Goal: Task Accomplishment & Management: Complete application form

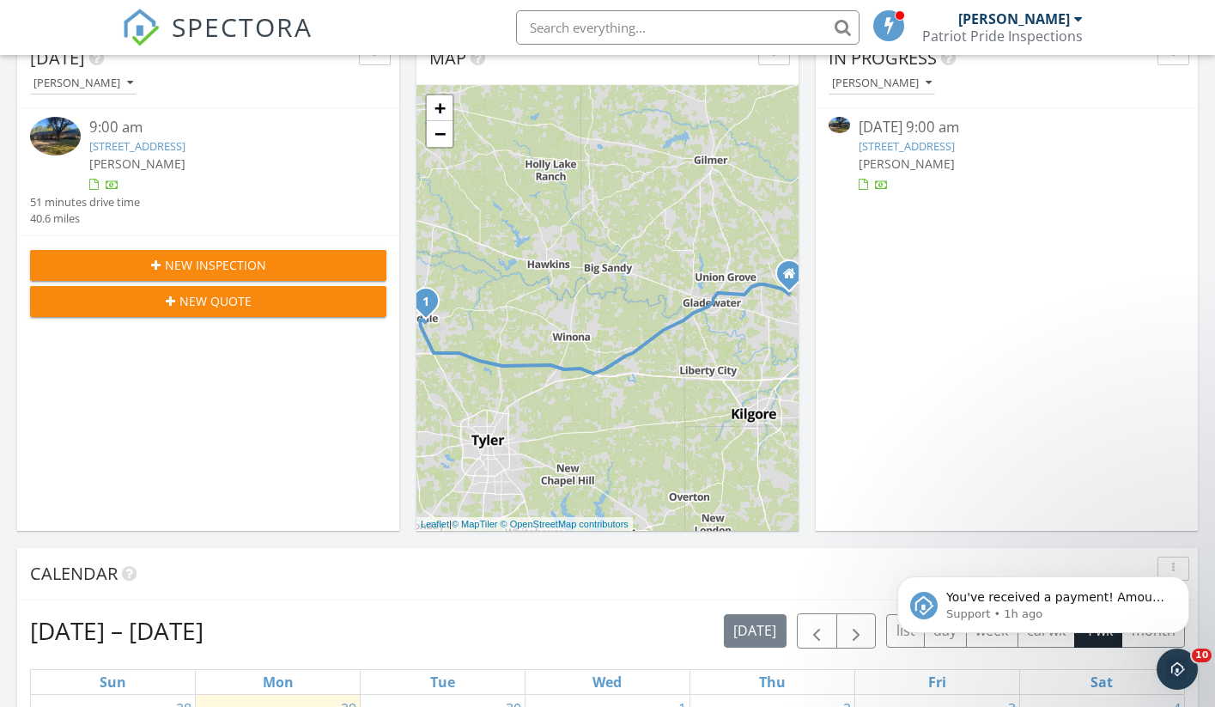
scroll to position [481, 0]
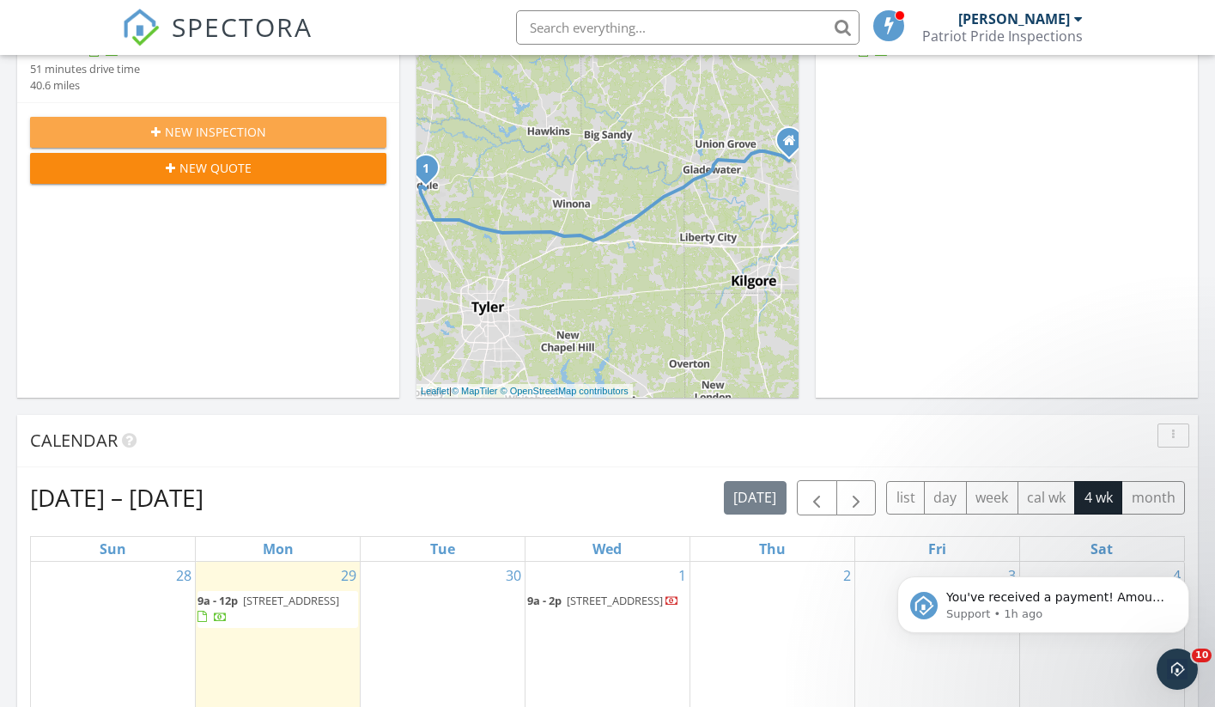
click at [211, 130] on span "New Inspection" at bounding box center [215, 132] width 101 height 18
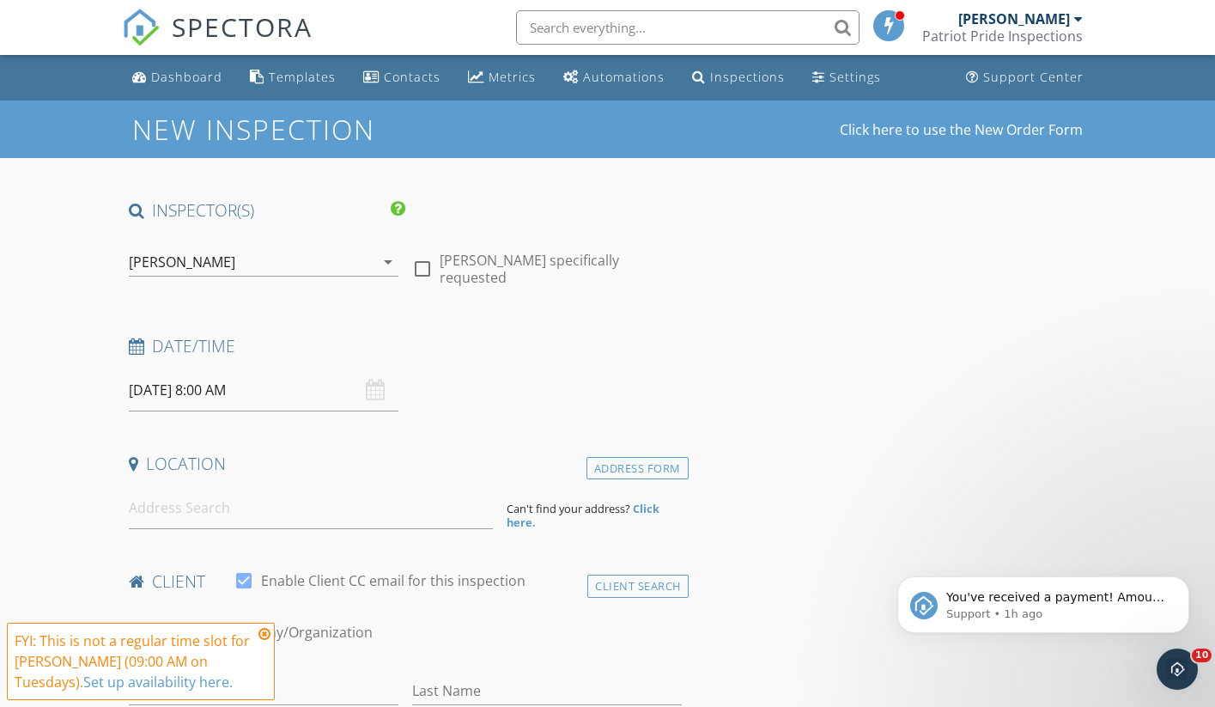
click at [423, 265] on div at bounding box center [422, 268] width 29 height 29
checkbox input "true"
click at [321, 502] on input at bounding box center [311, 508] width 364 height 42
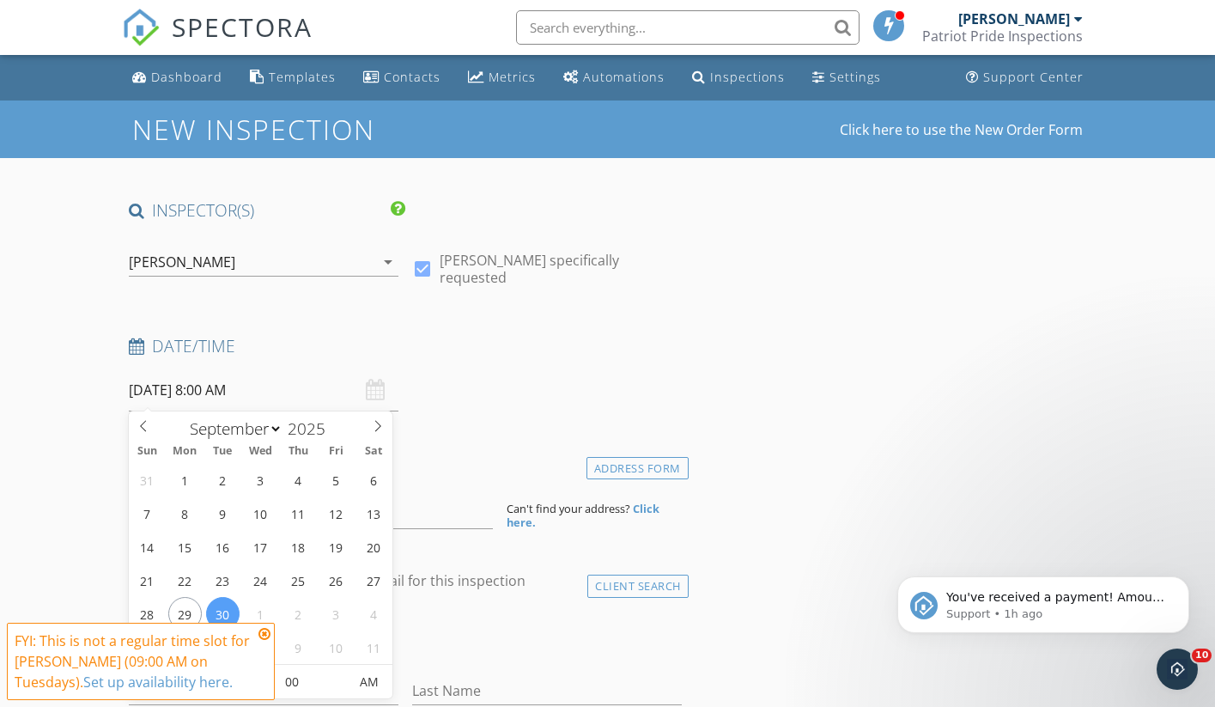
click at [212, 386] on input "09/30/2025 8:00 AM" at bounding box center [264, 390] width 270 height 42
type input "12"
type input "09/30/2025 12:00 PM"
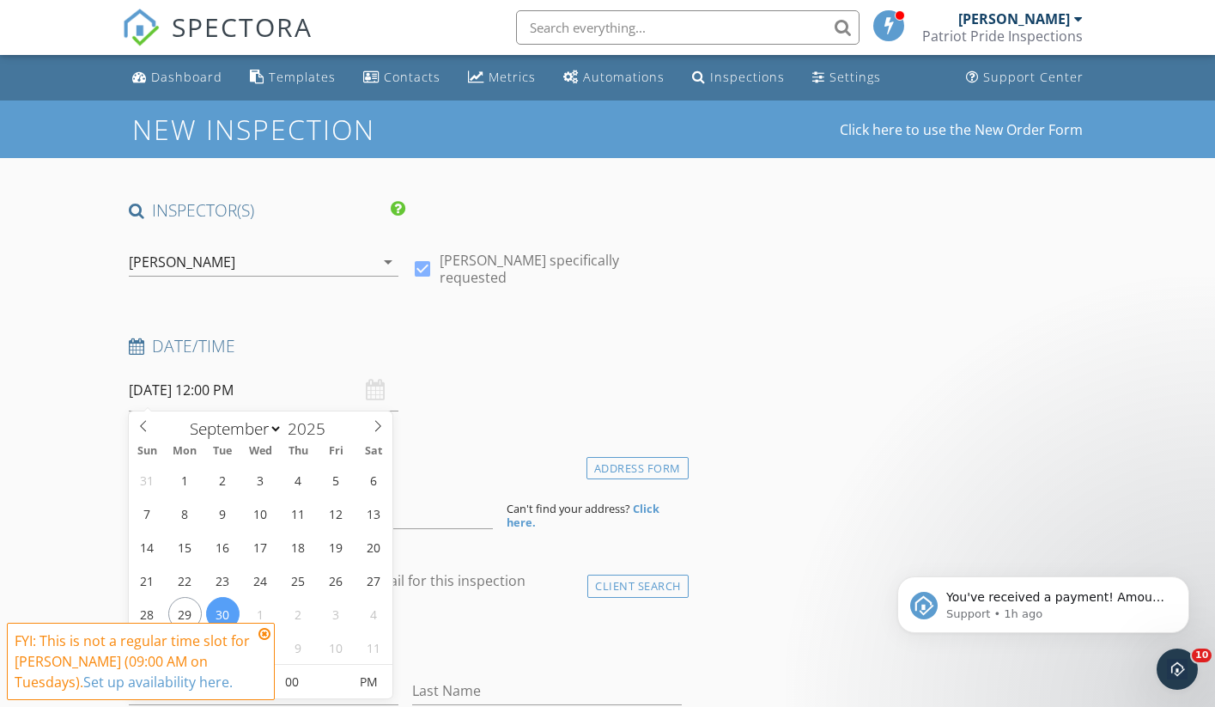
click at [222, 392] on input "09/30/2025 12:00 PM" at bounding box center [264, 390] width 270 height 42
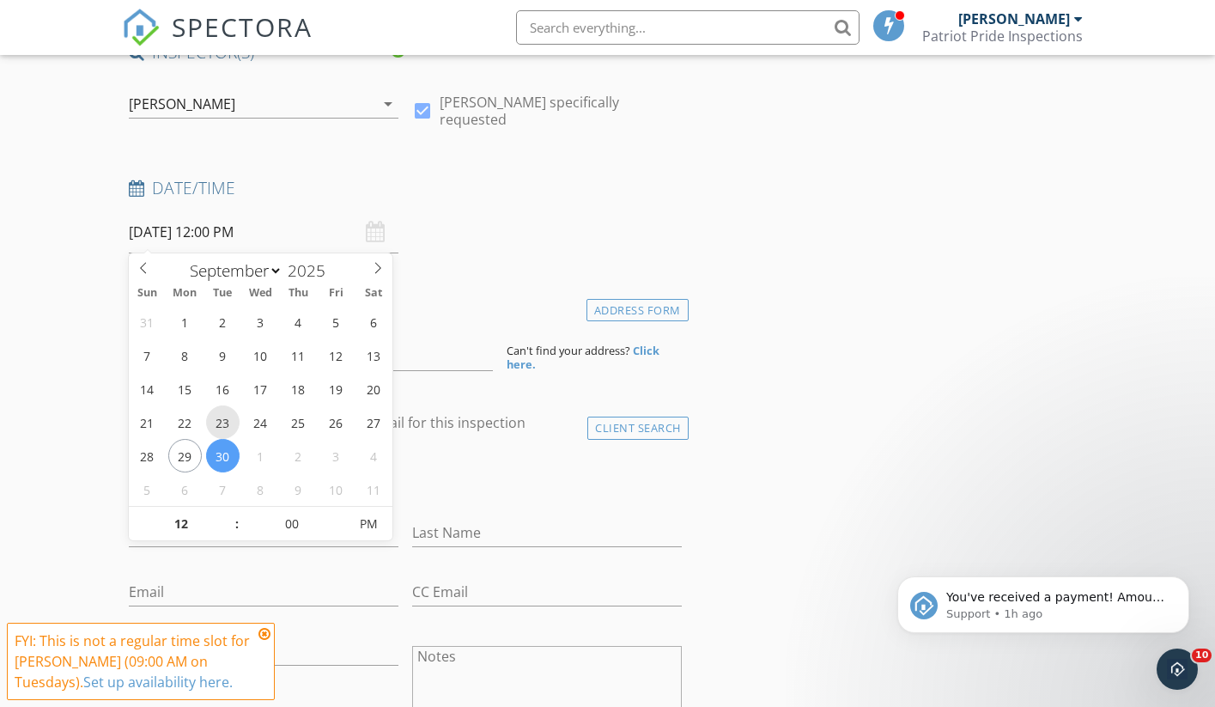
scroll to position [161, 0]
click at [190, 520] on input "12" at bounding box center [182, 522] width 106 height 34
type input "1"
type input "09"
type input "[DATE] 9:00 AM"
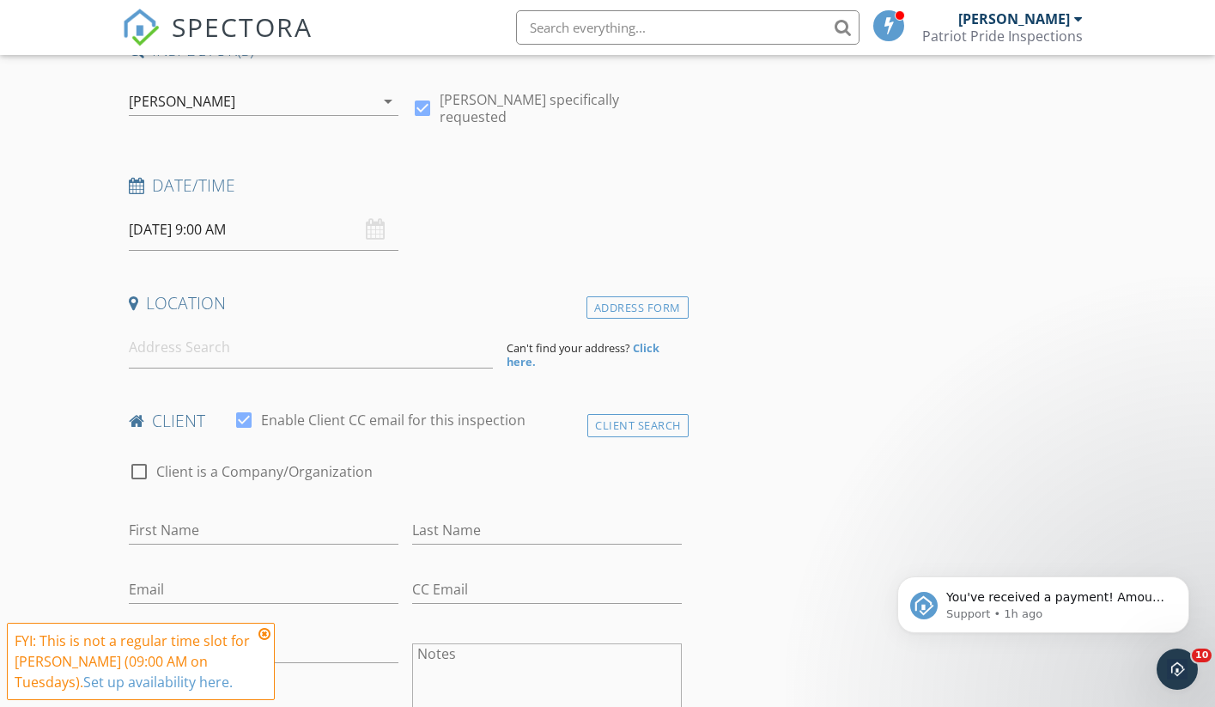
click at [1183, 587] on button "Dismiss notification" at bounding box center [1184, 581] width 22 height 22
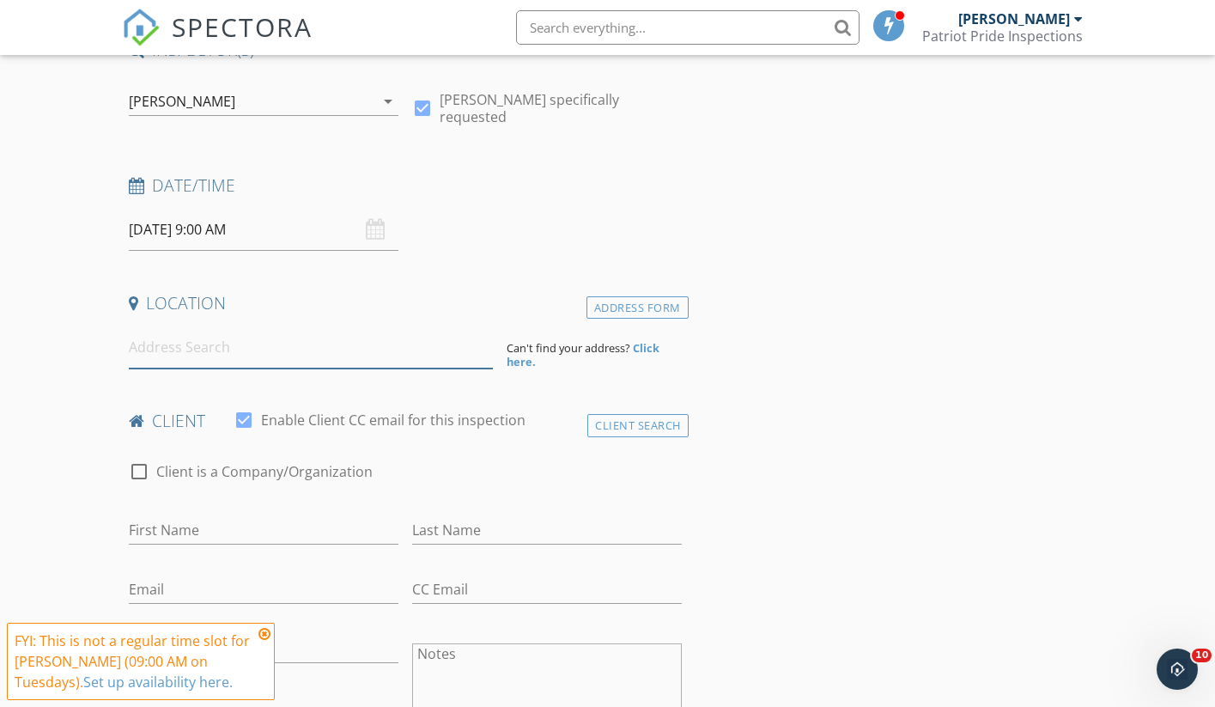
click at [251, 351] on input at bounding box center [311, 347] width 364 height 42
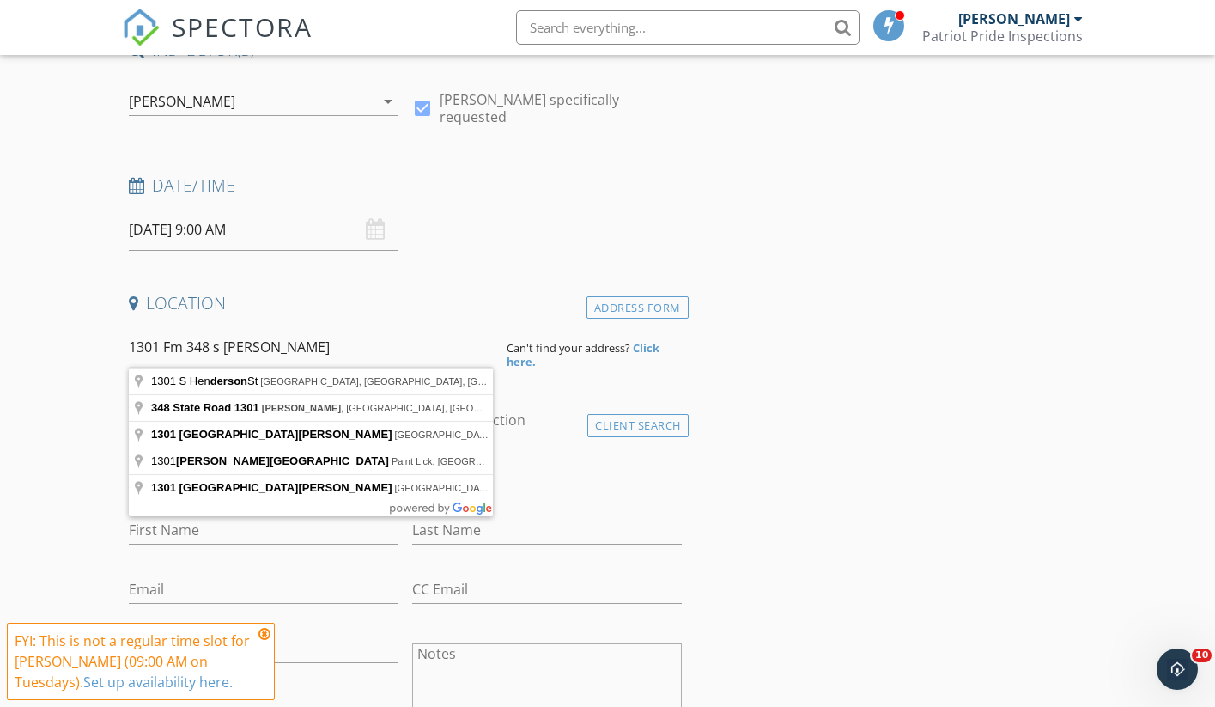
click at [182, 347] on input "1301 Fm 348 s Henderson" at bounding box center [311, 347] width 364 height 42
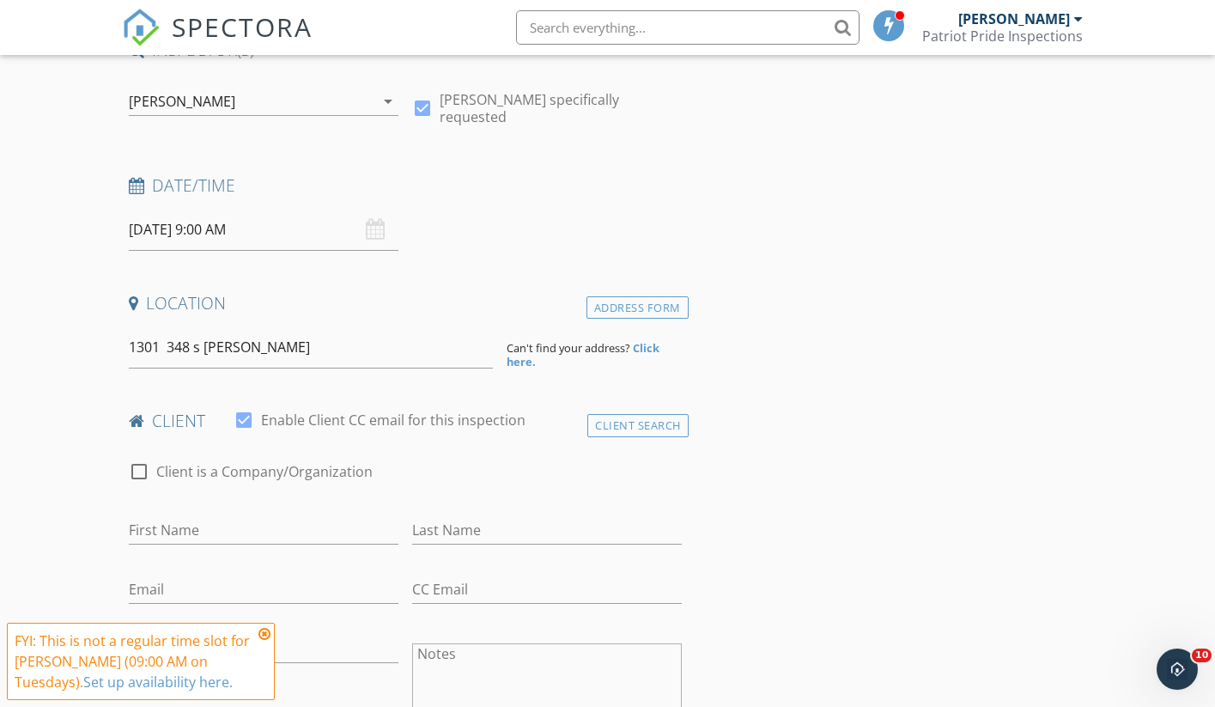
type input "1301 Farm to Market Road 348, Henderson, TX, USA"
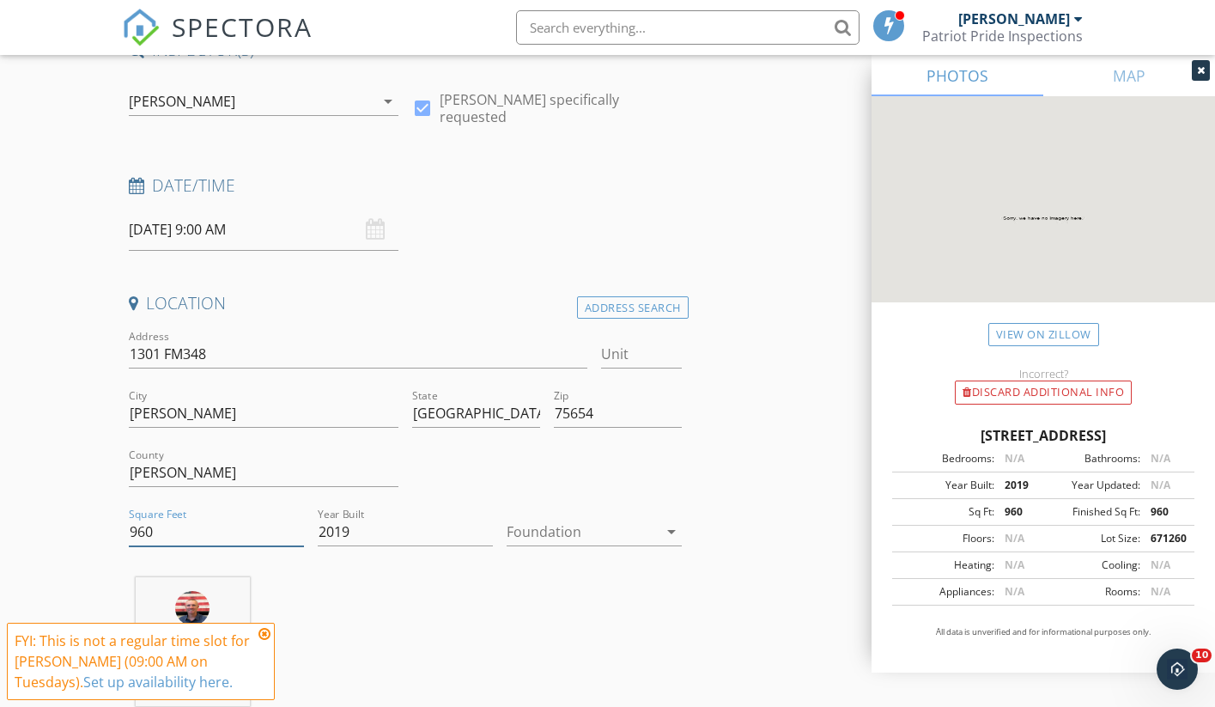
click at [159, 529] on input "960" at bounding box center [216, 532] width 175 height 28
type input "9"
type input "1500"
click at [630, 532] on div at bounding box center [582, 531] width 151 height 27
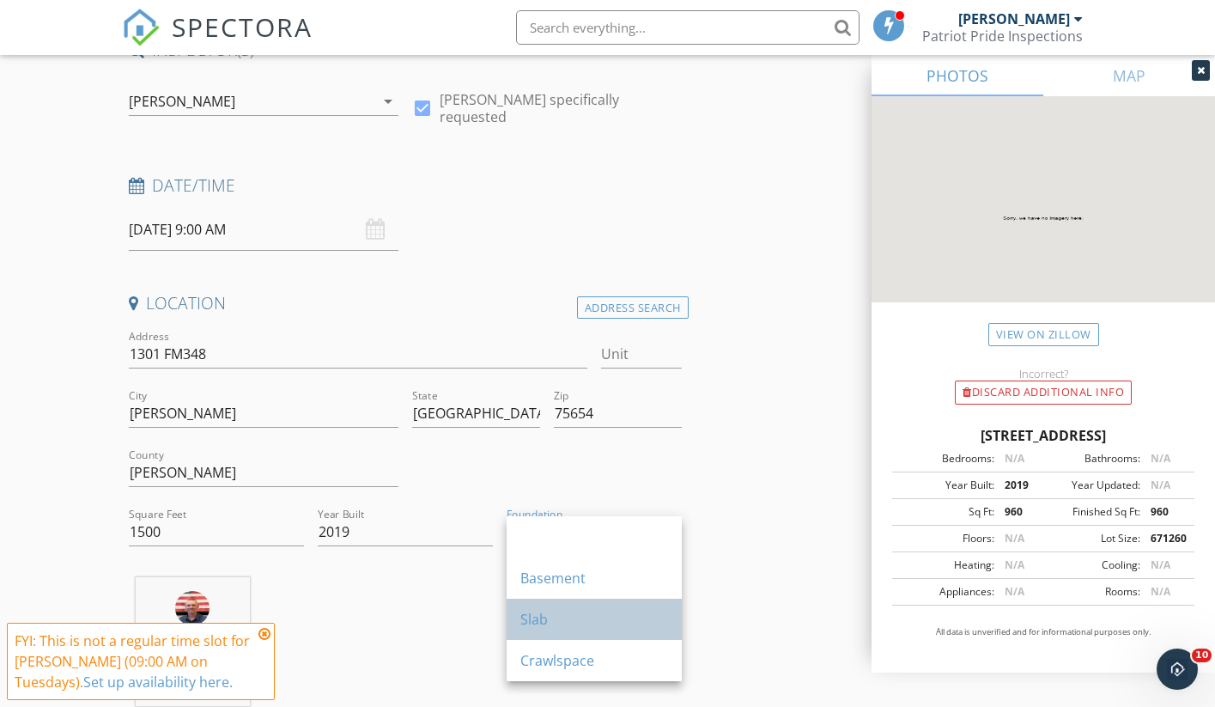
click at [555, 617] on div "Slab" at bounding box center [594, 619] width 148 height 21
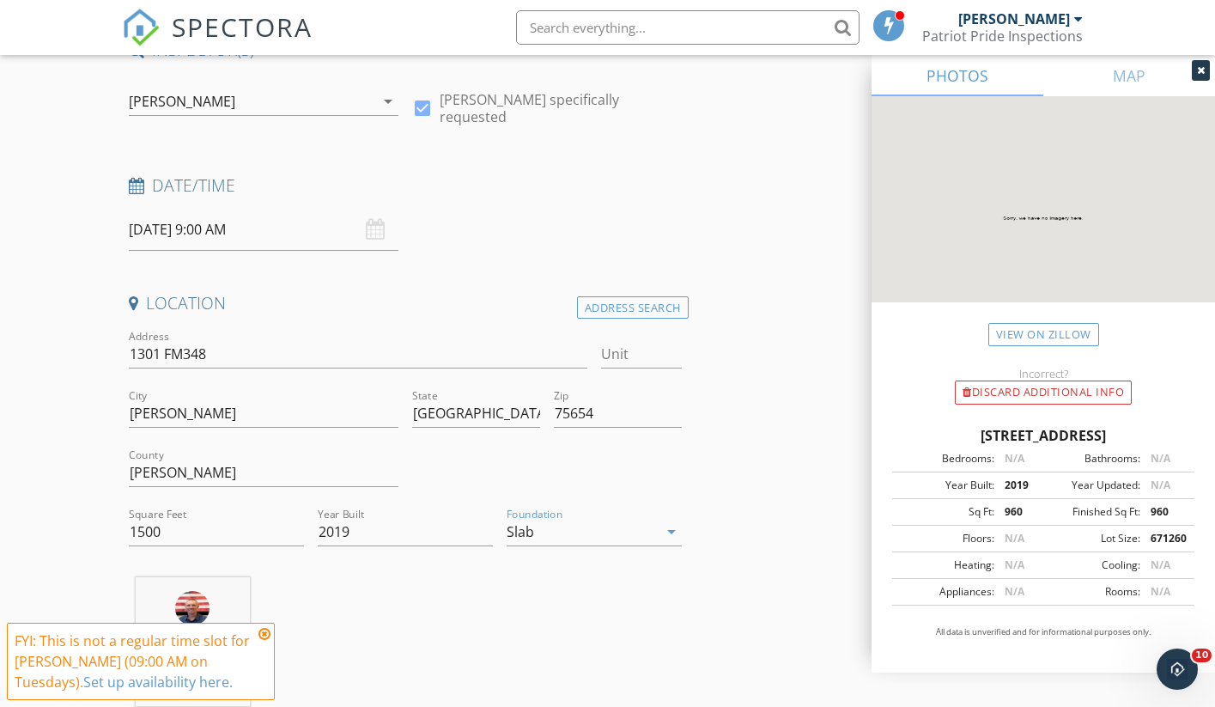
click at [266, 630] on icon at bounding box center [265, 634] width 12 height 14
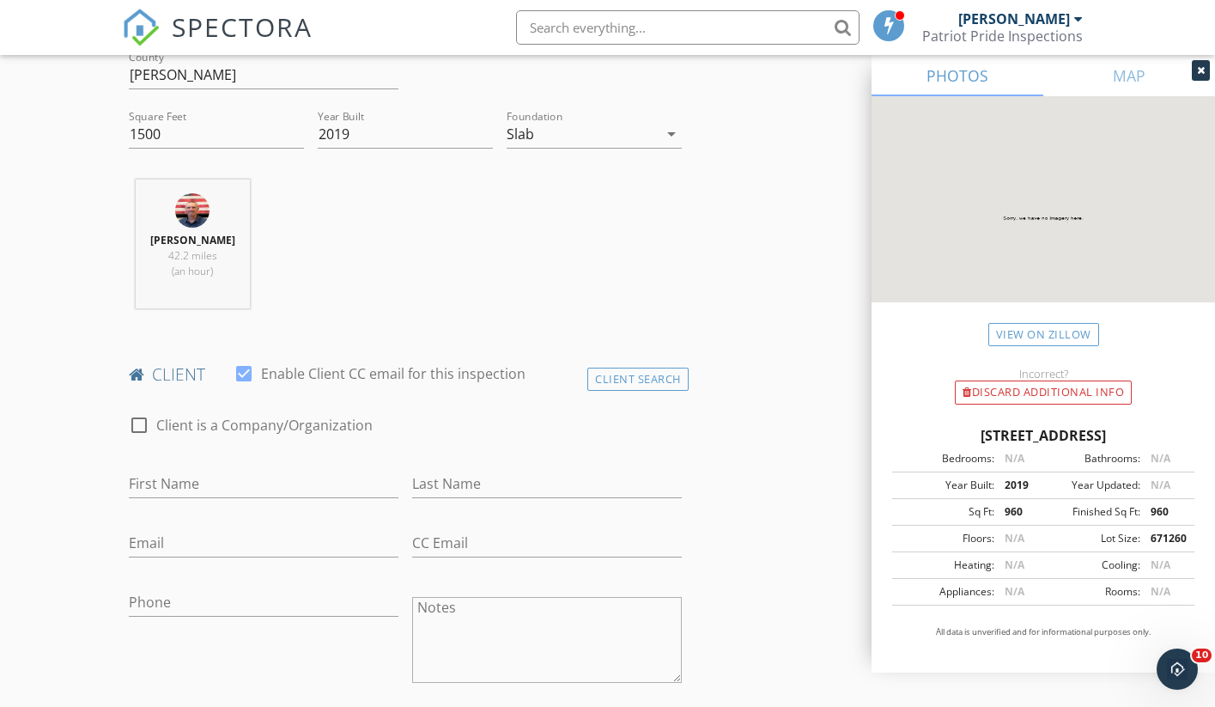
scroll to position [561, 0]
click at [661, 375] on div "Client Search" at bounding box center [637, 376] width 101 height 23
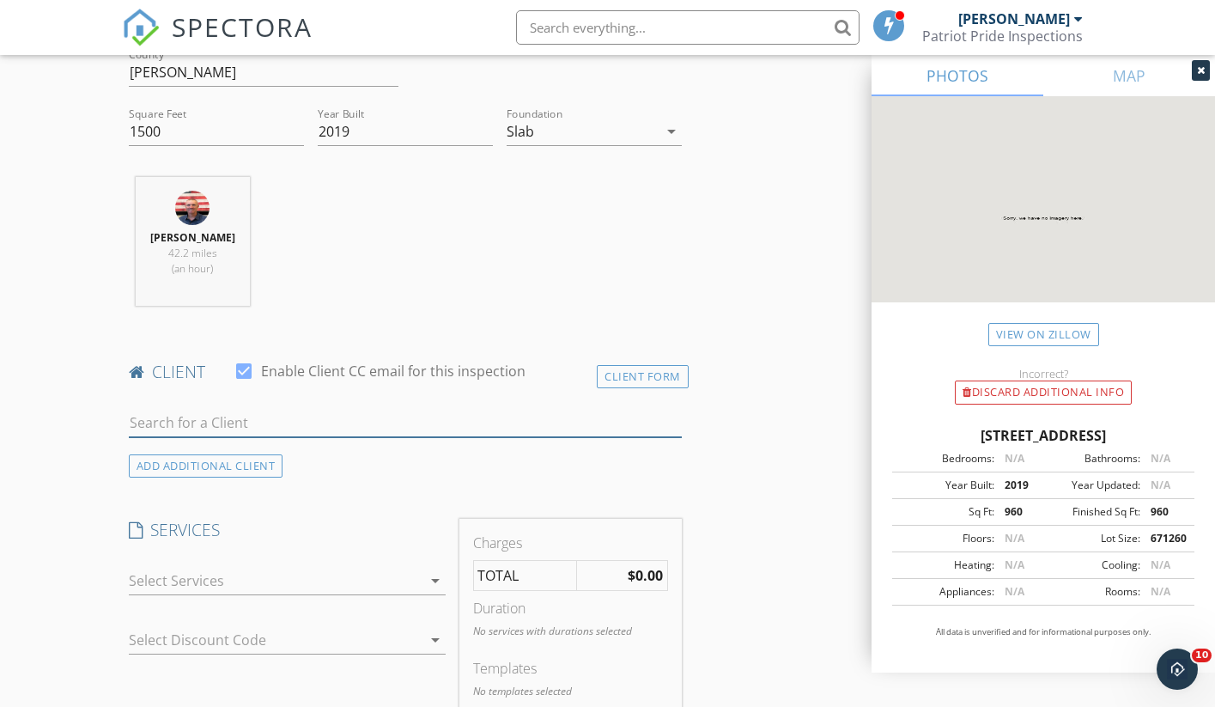
click at [496, 415] on input "text" at bounding box center [405, 423] width 553 height 28
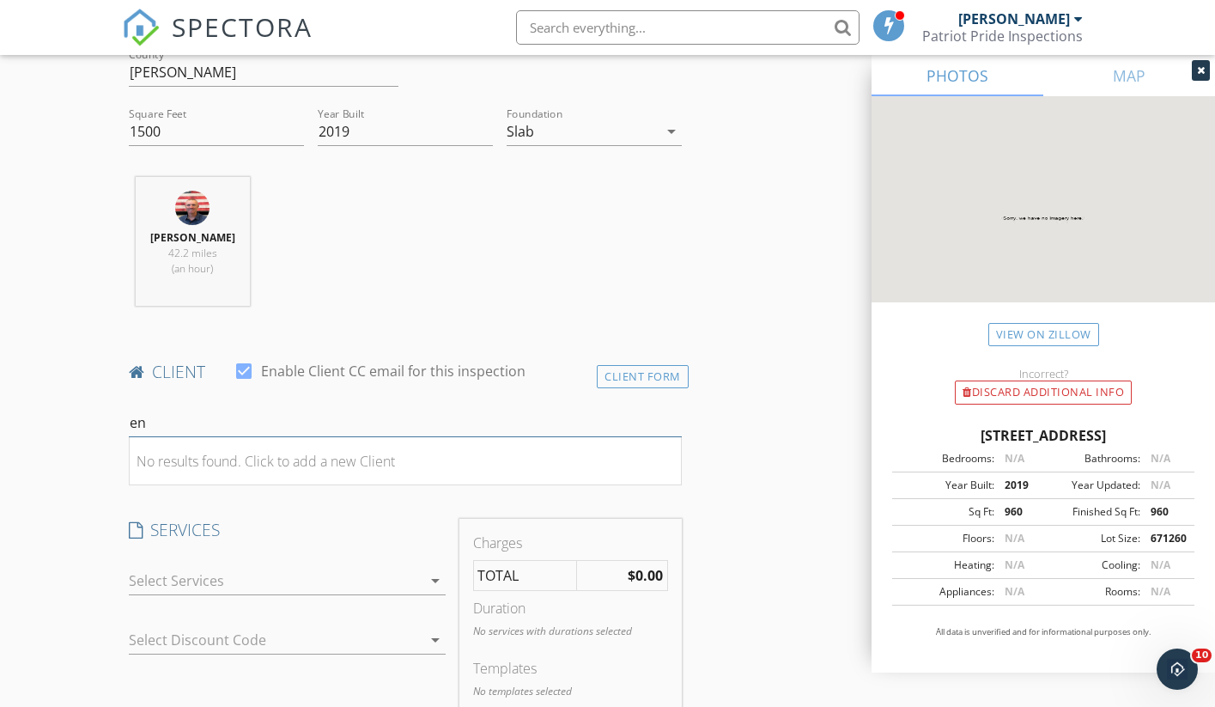
type input "e"
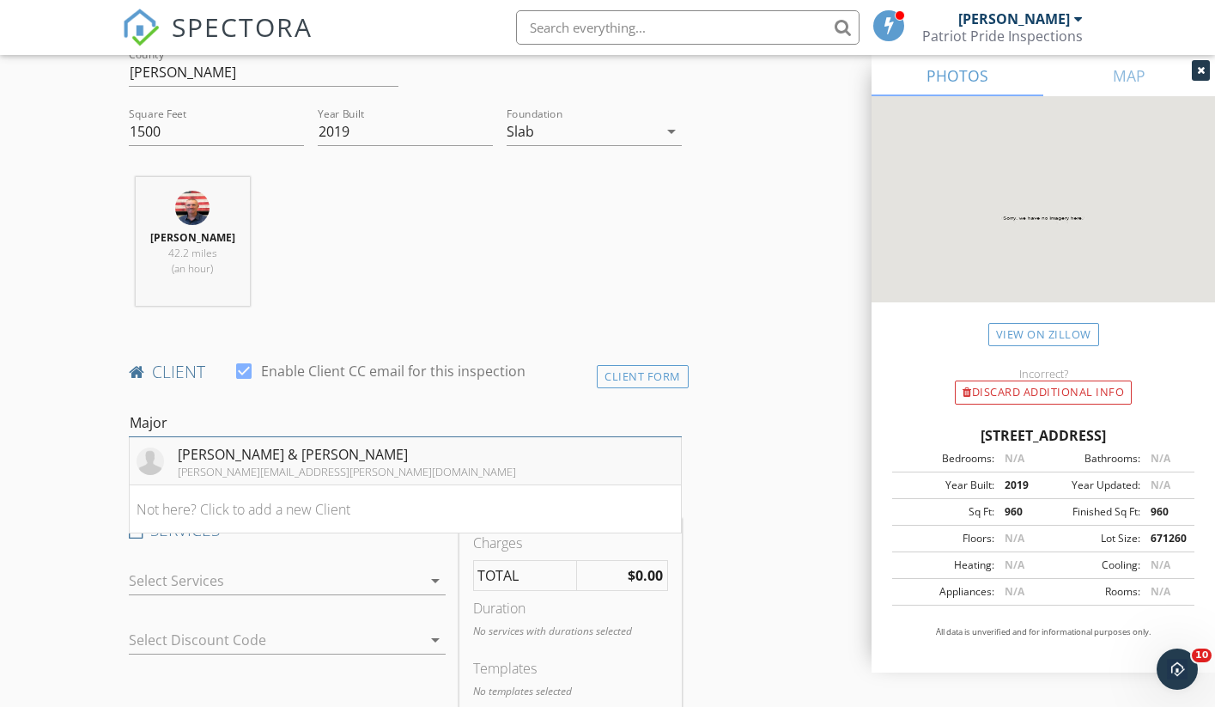
type input "Major"
click at [416, 459] on li "Eglantina & Harry Major eglantina.brantley@gmail.com" at bounding box center [405, 461] width 551 height 48
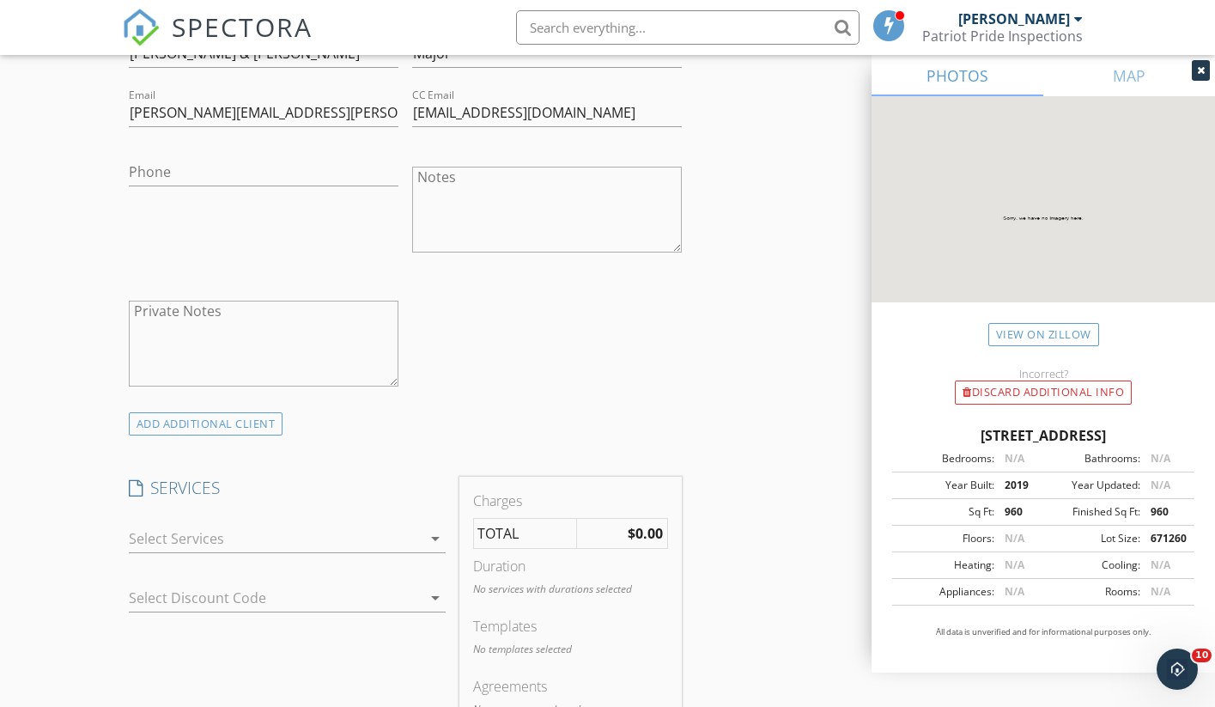
scroll to position [995, 0]
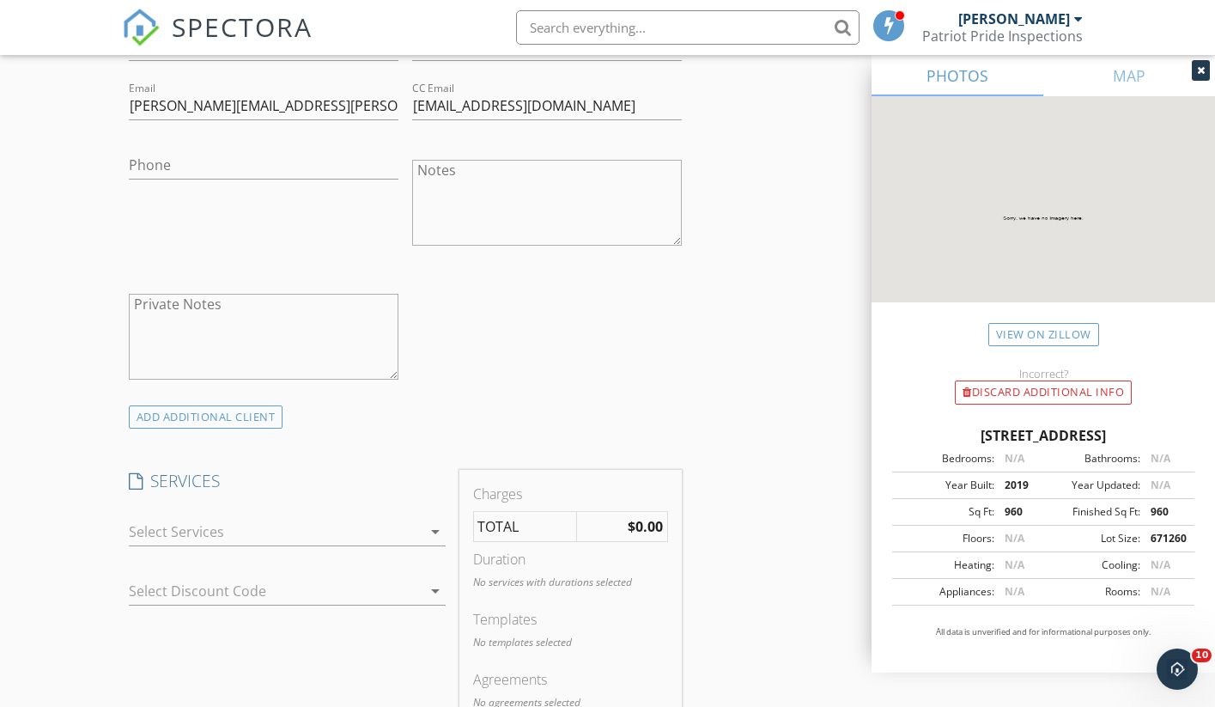
click at [432, 527] on icon "arrow_drop_down" at bounding box center [435, 531] width 21 height 21
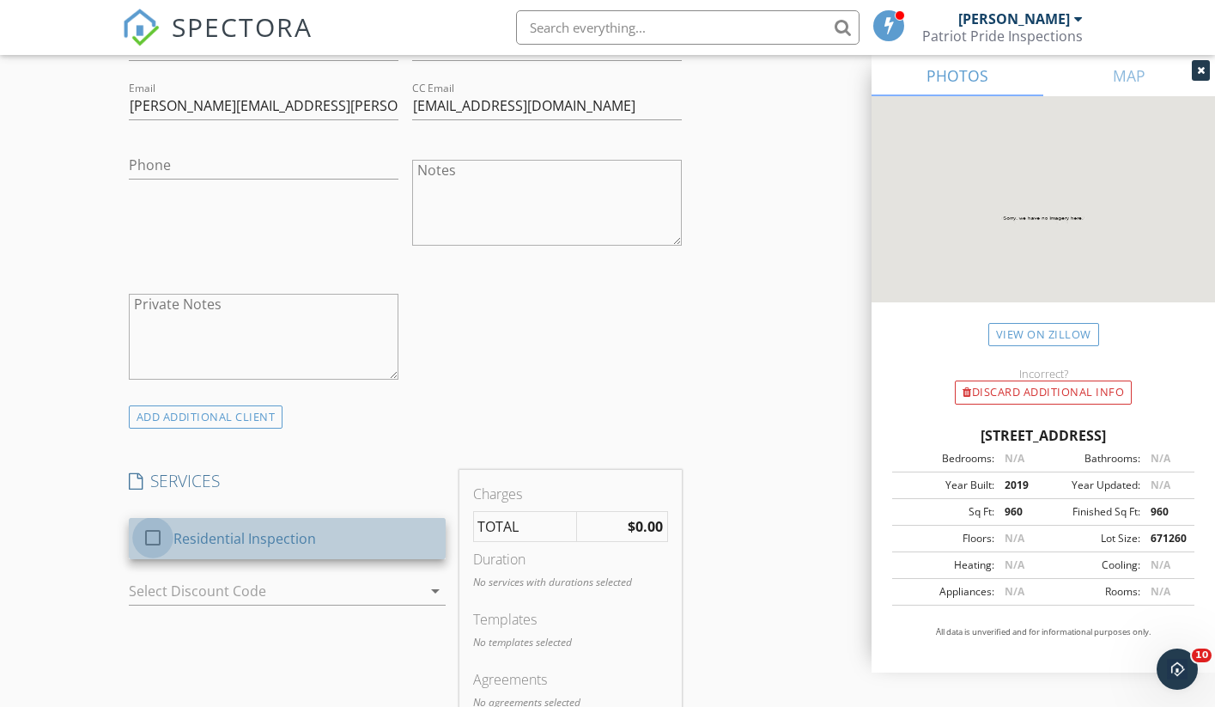
click at [154, 536] on div at bounding box center [152, 537] width 29 height 29
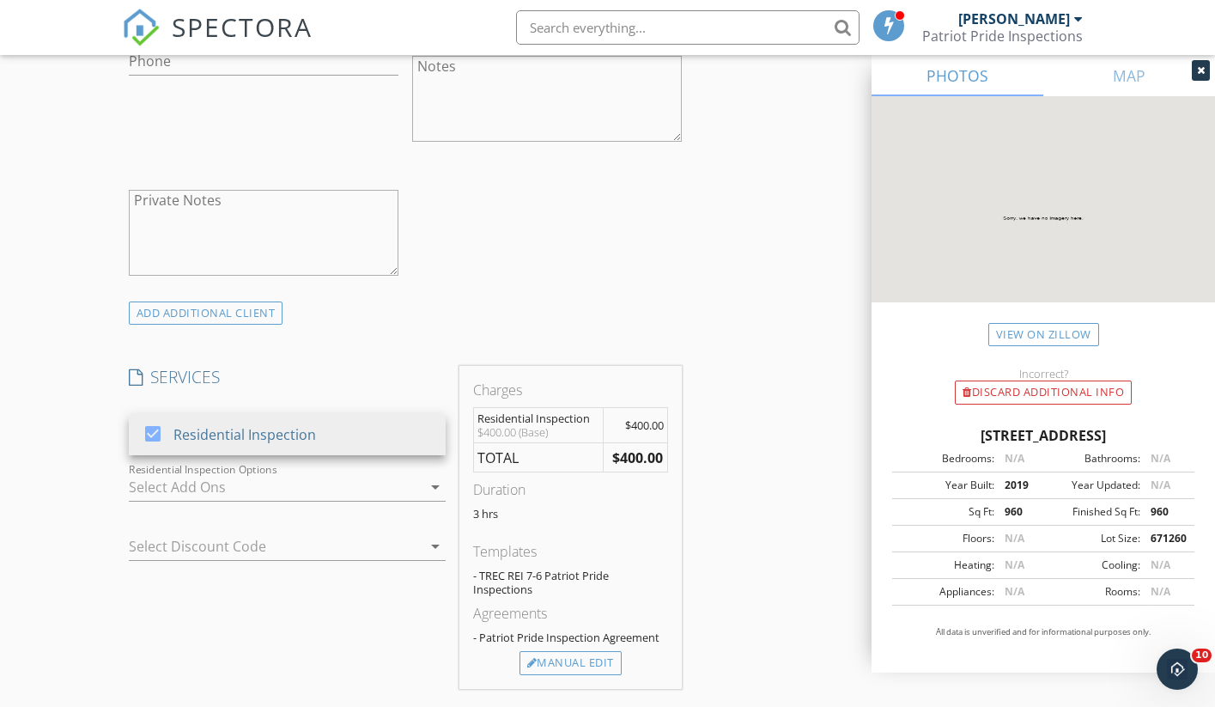
scroll to position [1114, 0]
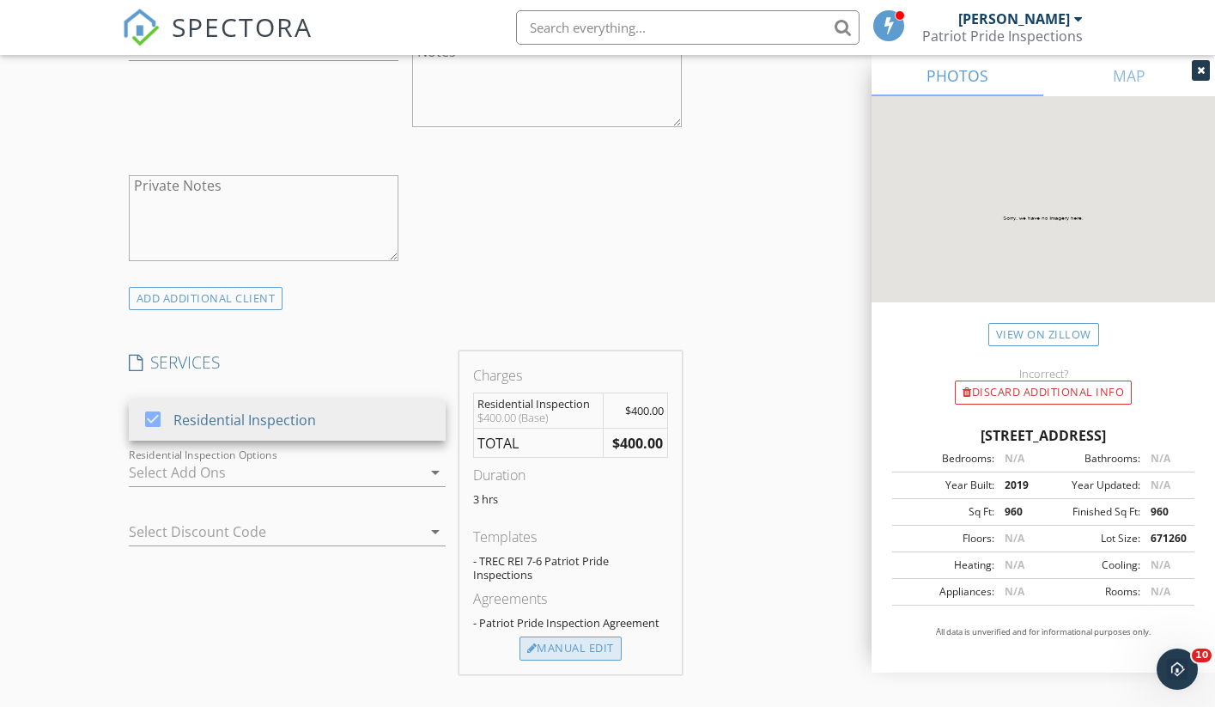
click at [546, 647] on div "Manual Edit" at bounding box center [571, 648] width 102 height 24
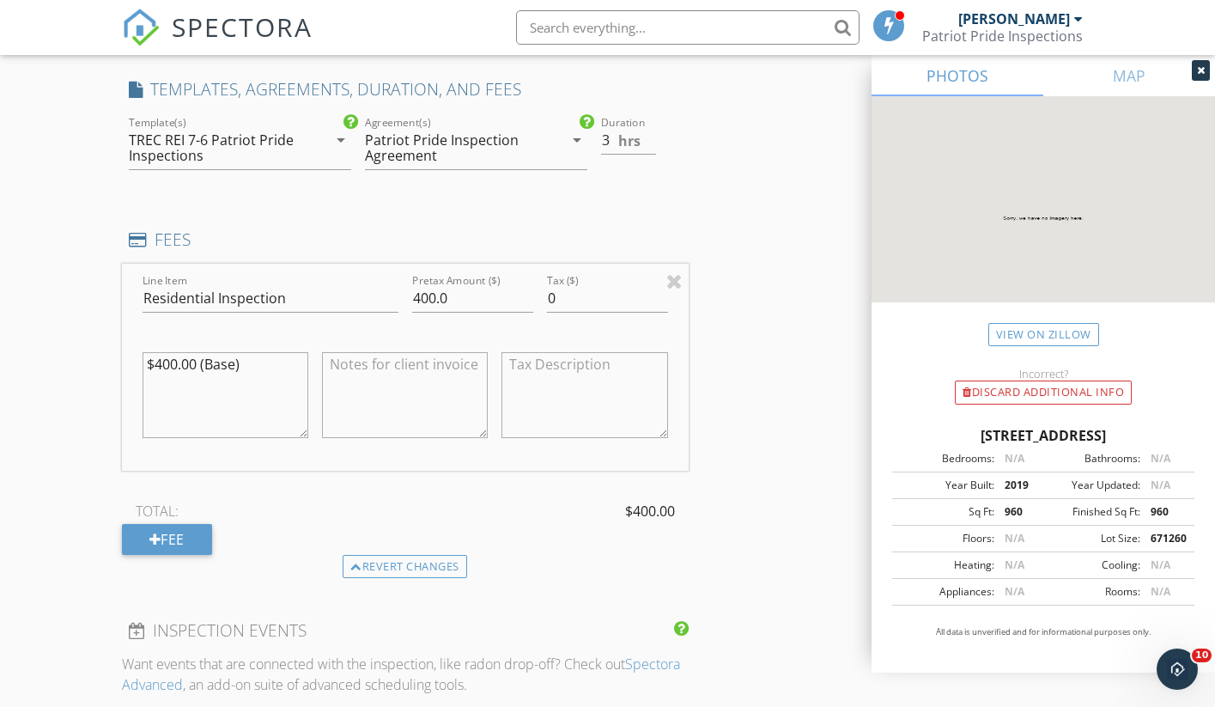
scroll to position [1391, 0]
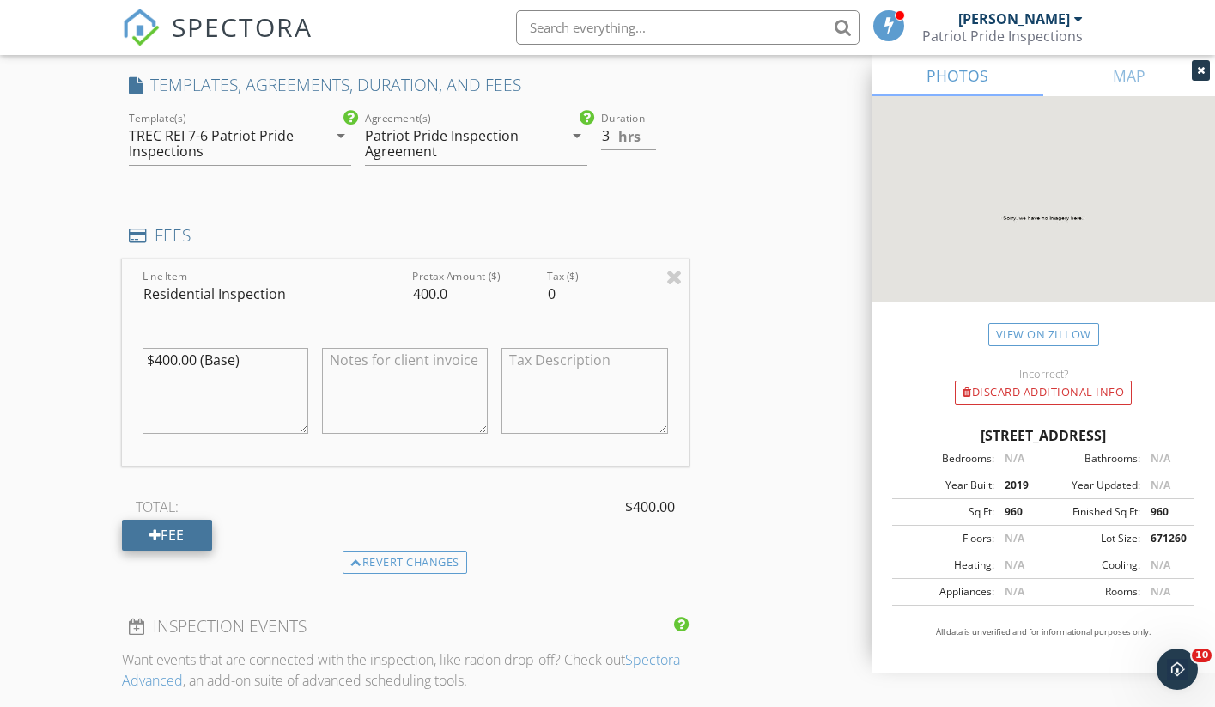
click at [193, 534] on div "Fee" at bounding box center [167, 535] width 90 height 31
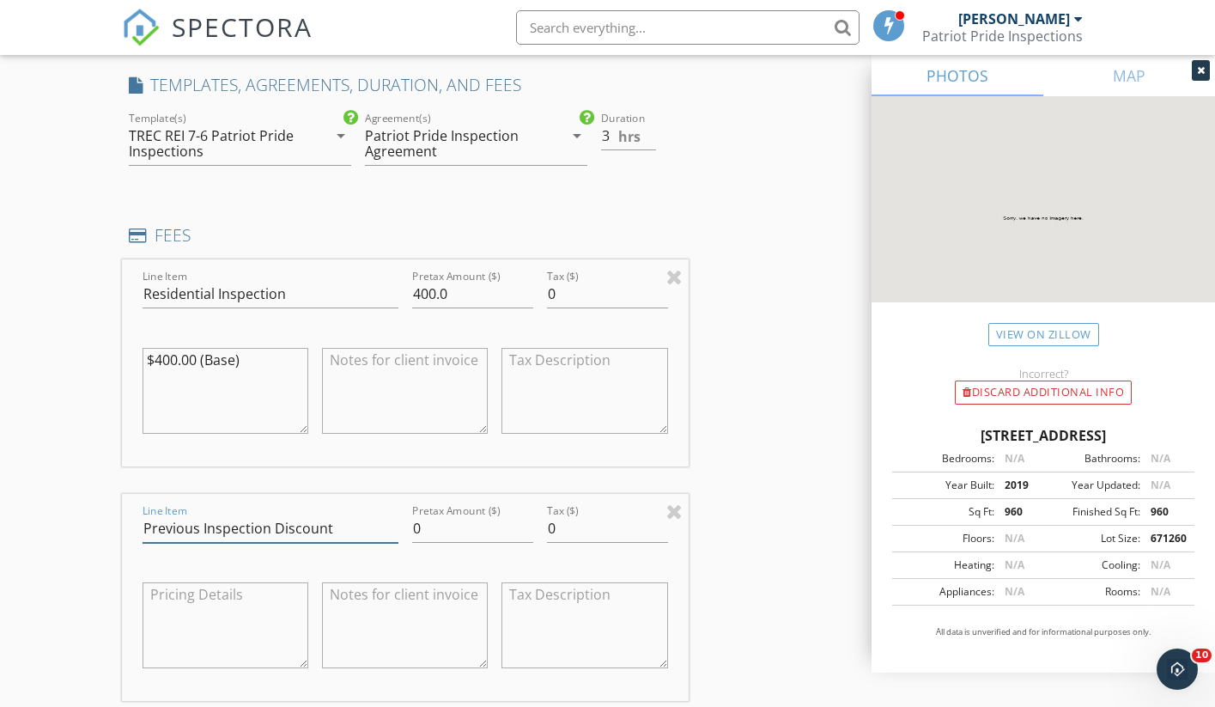
type input "Previous Inspection Discount"
click at [424, 526] on input "0" at bounding box center [472, 528] width 121 height 28
type input "-40"
click at [759, 504] on div "INSPECTOR(S) check_box Bobby Burch PRIMARY Bobby Burch arrow_drop_down check_bo…" at bounding box center [608, 434] width 972 height 3253
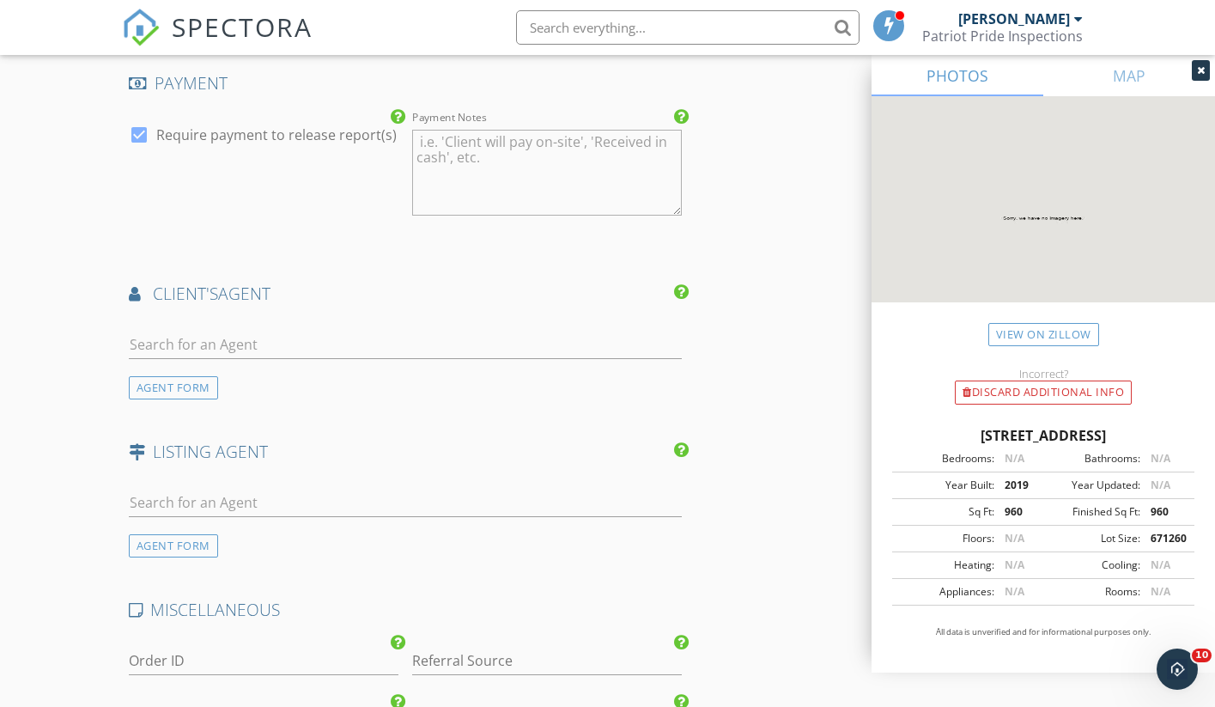
scroll to position [2303, 0]
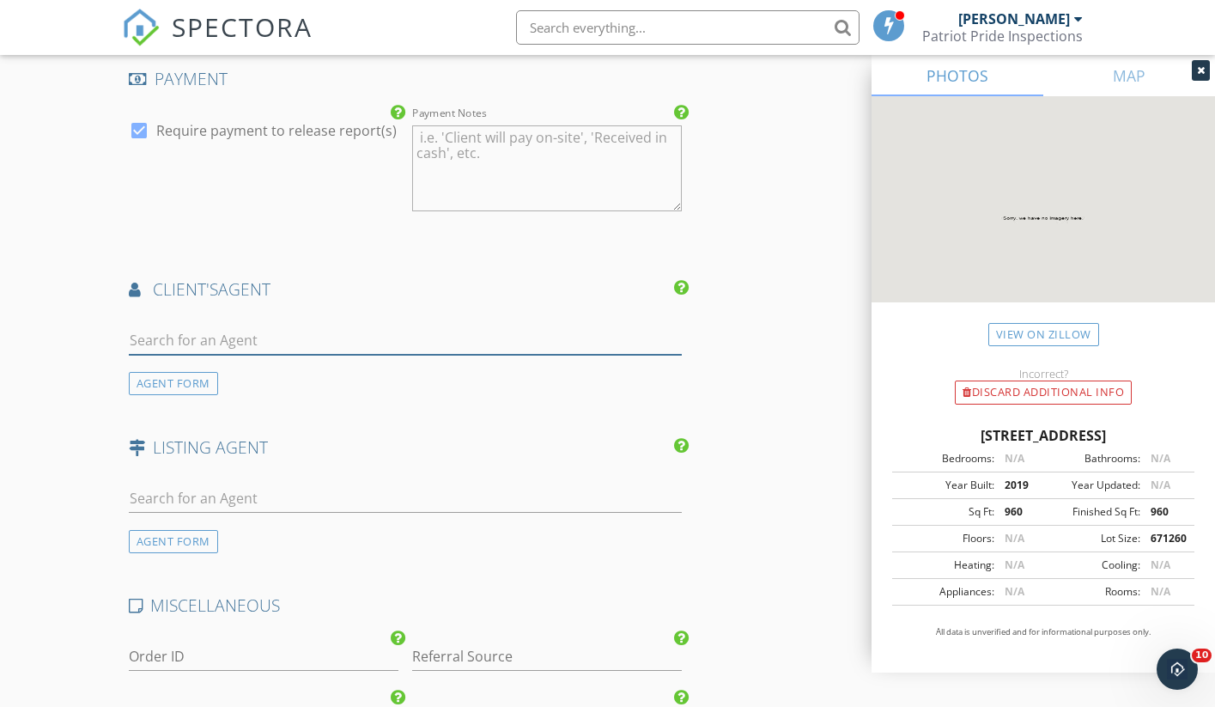
click at [375, 342] on input "text" at bounding box center [405, 340] width 553 height 28
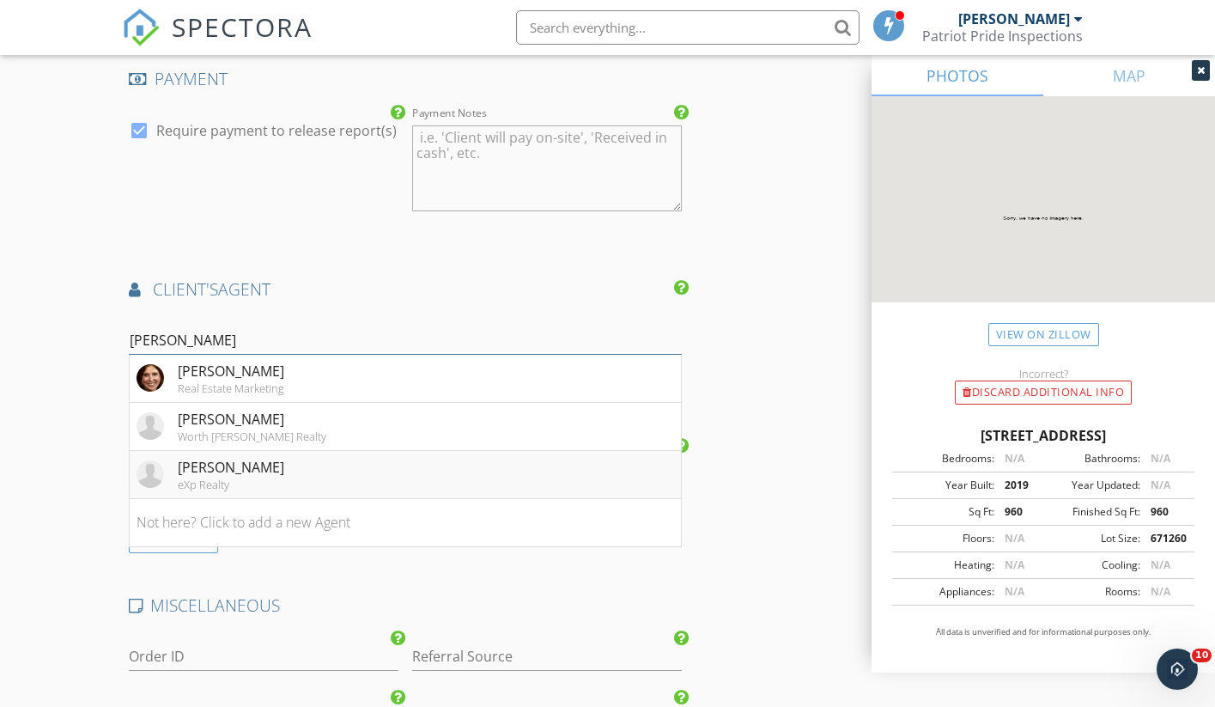
type input "[PERSON_NAME]"
click at [325, 460] on li "Karen Ruiz eXp Realty" at bounding box center [405, 475] width 551 height 48
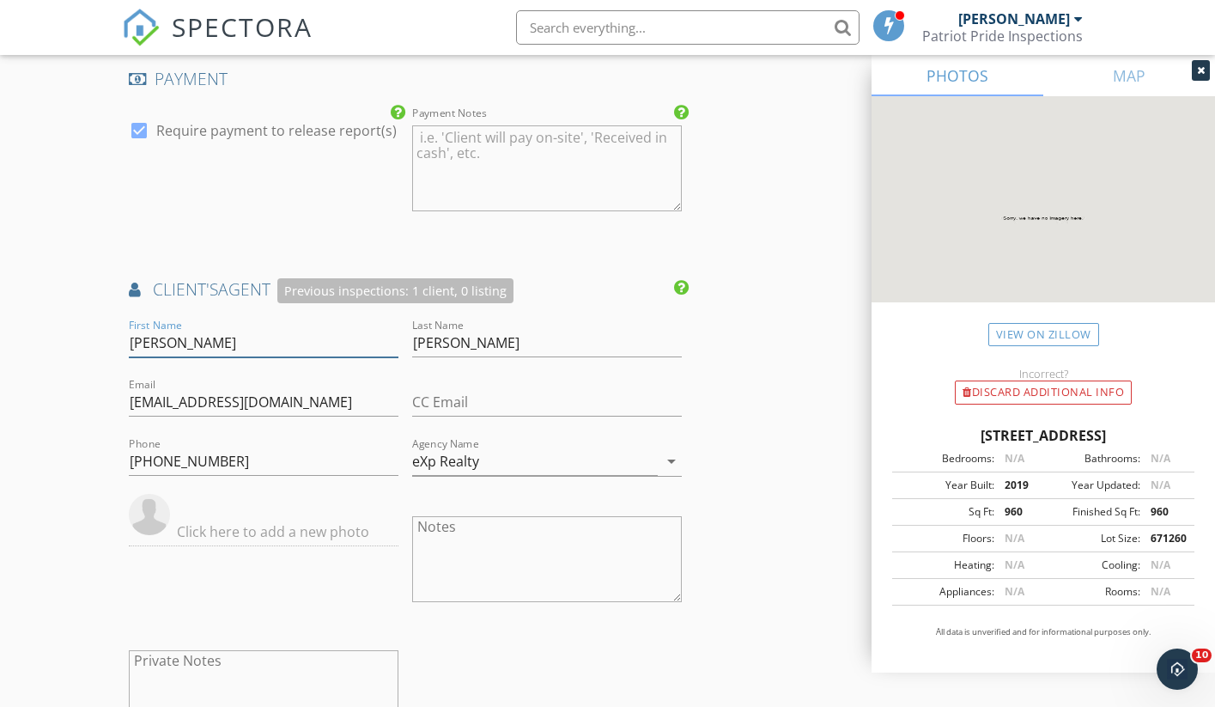
drag, startPoint x: 200, startPoint y: 342, endPoint x: 108, endPoint y: 344, distance: 91.9
drag, startPoint x: 452, startPoint y: 342, endPoint x: 398, endPoint y: 342, distance: 54.1
drag, startPoint x: 372, startPoint y: 392, endPoint x: 134, endPoint y: 372, distance: 238.7
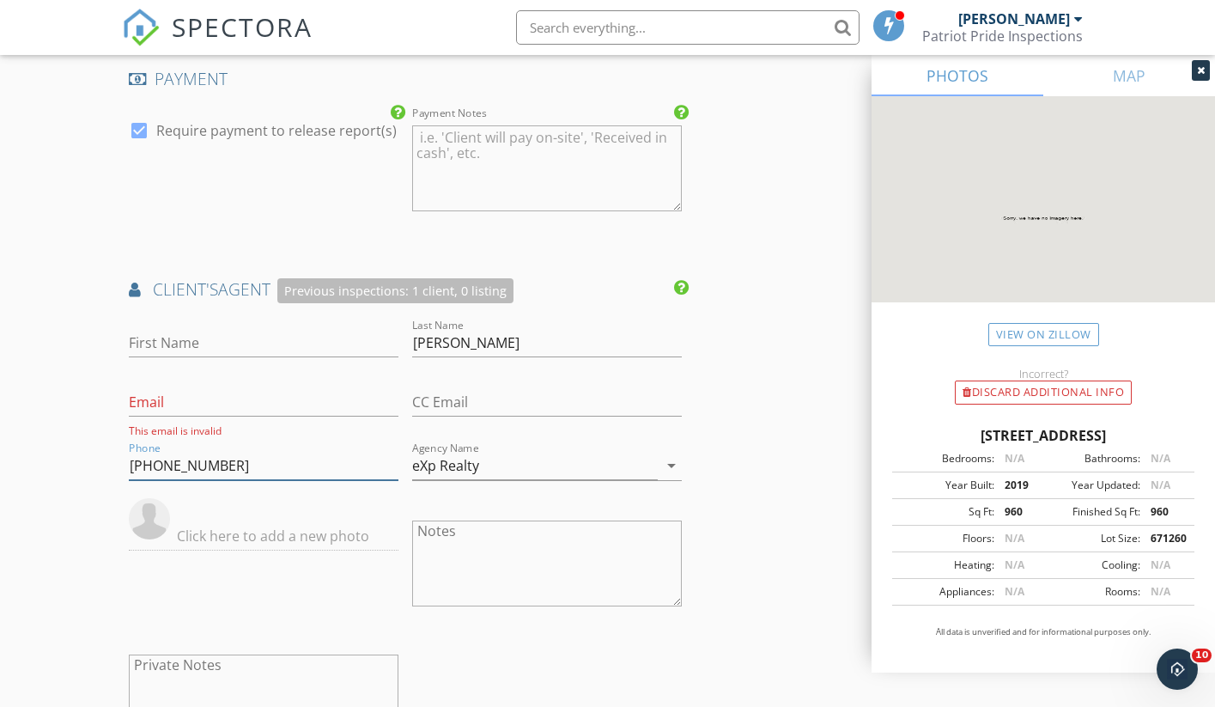
drag, startPoint x: 239, startPoint y: 464, endPoint x: 119, endPoint y: 456, distance: 120.5
drag, startPoint x: 454, startPoint y: 344, endPoint x: 410, endPoint y: 342, distance: 44.7
click at [410, 342] on div "Last Name Ruiz" at bounding box center [546, 344] width 283 height 59
click at [678, 338] on input "Last Name" at bounding box center [547, 343] width 270 height 28
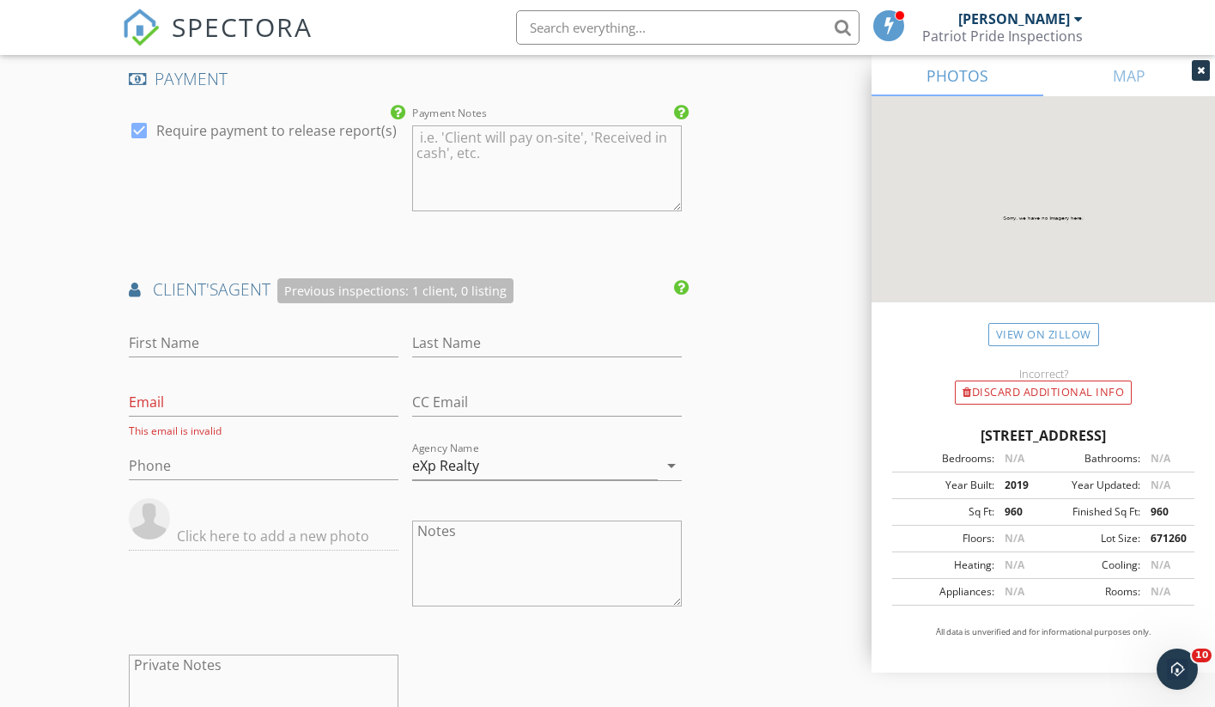
click at [214, 289] on span "client's" at bounding box center [185, 288] width 65 height 23
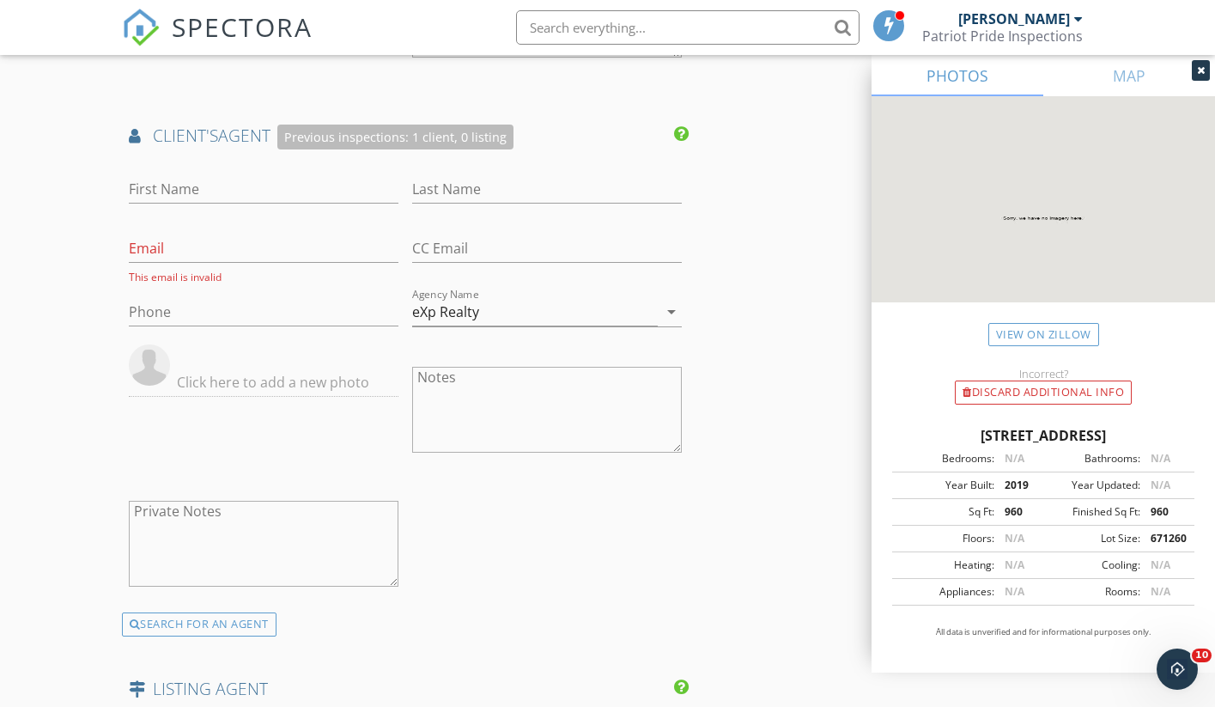
scroll to position [2459, 0]
click at [177, 613] on div "SEARCH FOR AN AGENT" at bounding box center [199, 623] width 155 height 24
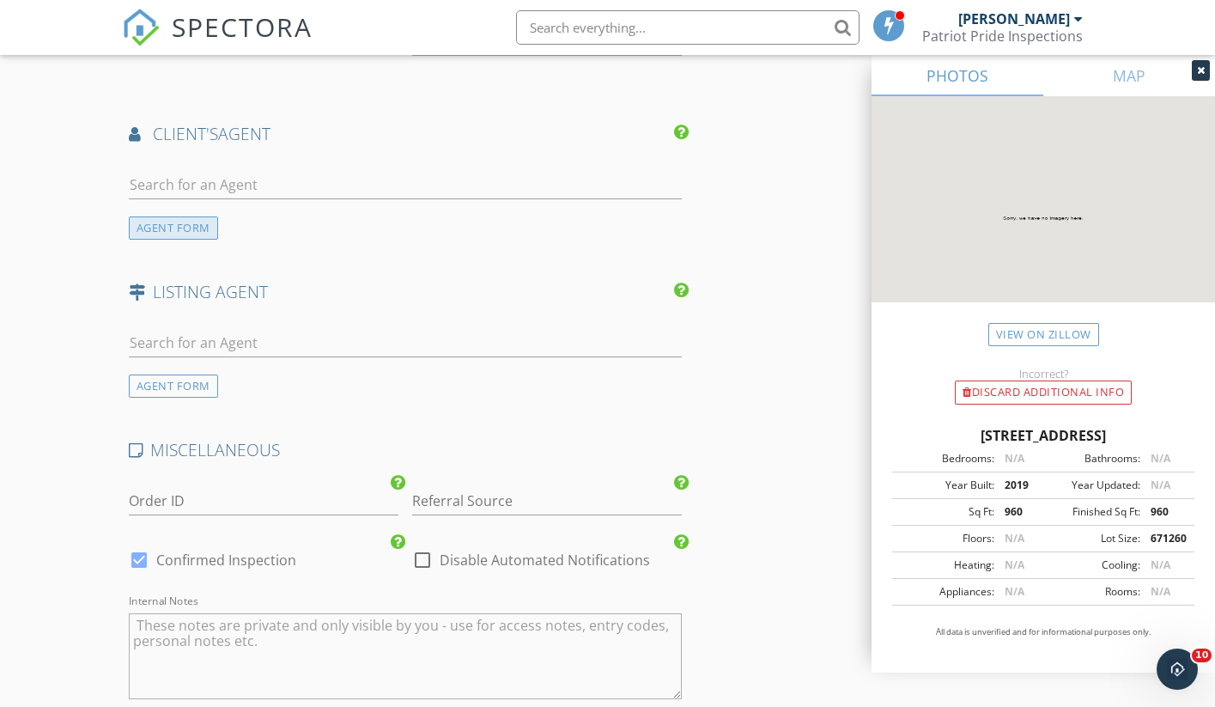
click at [186, 227] on div "AGENT FORM" at bounding box center [173, 227] width 89 height 23
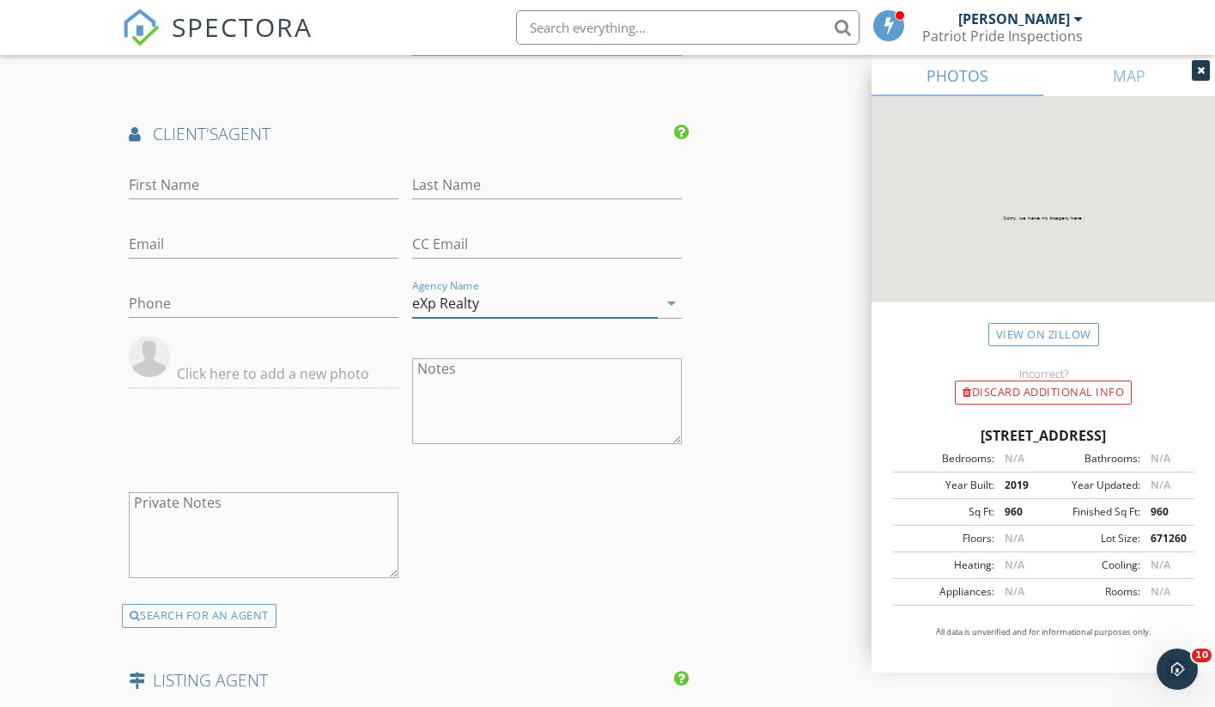
drag, startPoint x: 484, startPoint y: 305, endPoint x: 432, endPoint y: 304, distance: 51.5
type input "e"
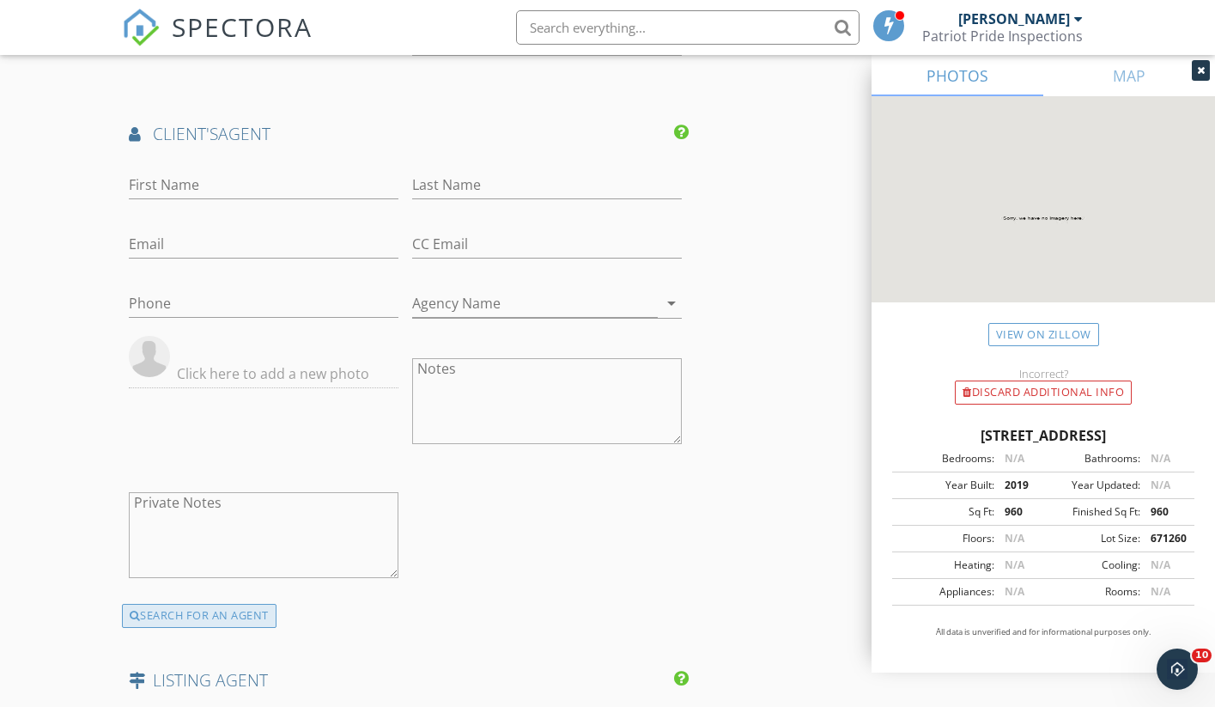
click at [216, 612] on div "SEARCH FOR AN AGENT" at bounding box center [199, 616] width 155 height 24
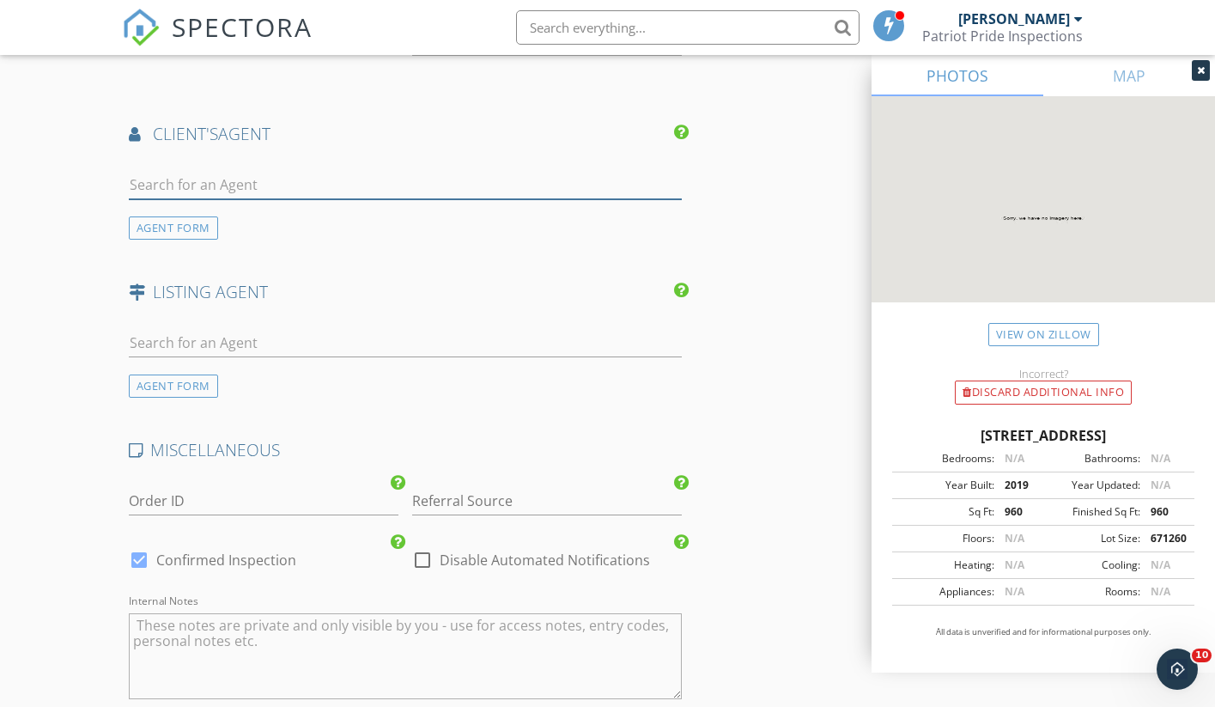
click at [255, 180] on input "text" at bounding box center [405, 185] width 553 height 28
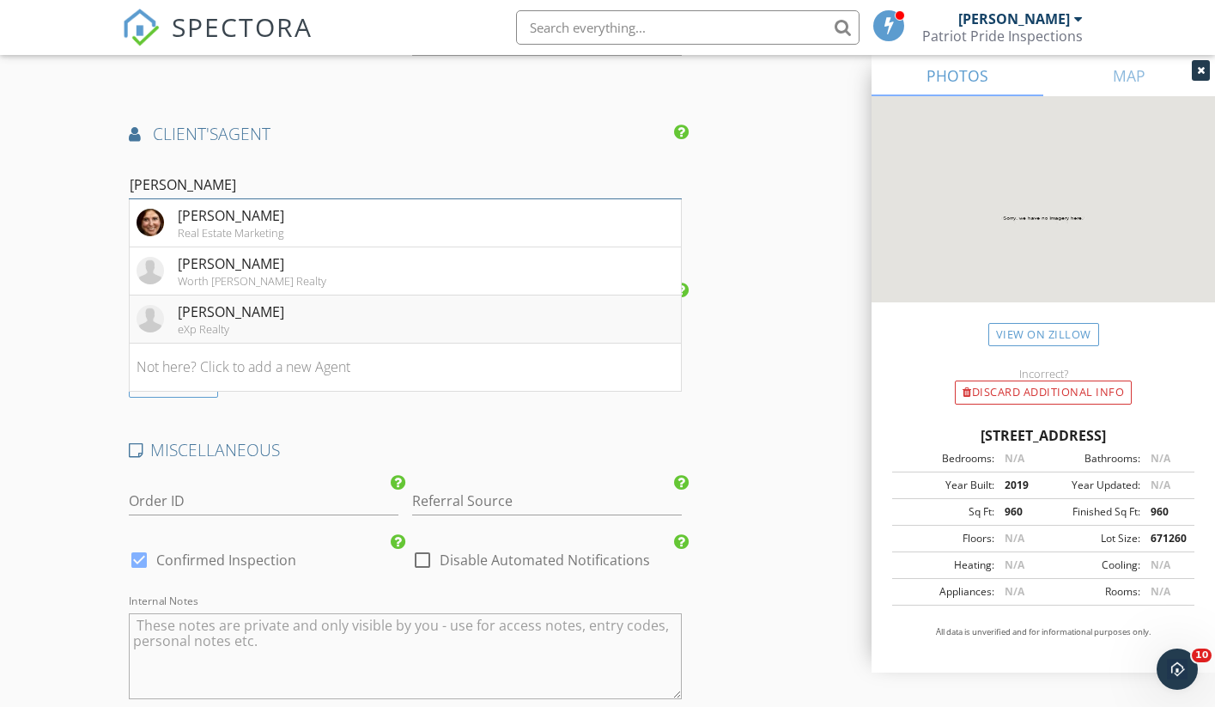
type input "[PERSON_NAME]"
click at [259, 302] on li "Karen Ruiz eXp Realty" at bounding box center [405, 319] width 551 height 48
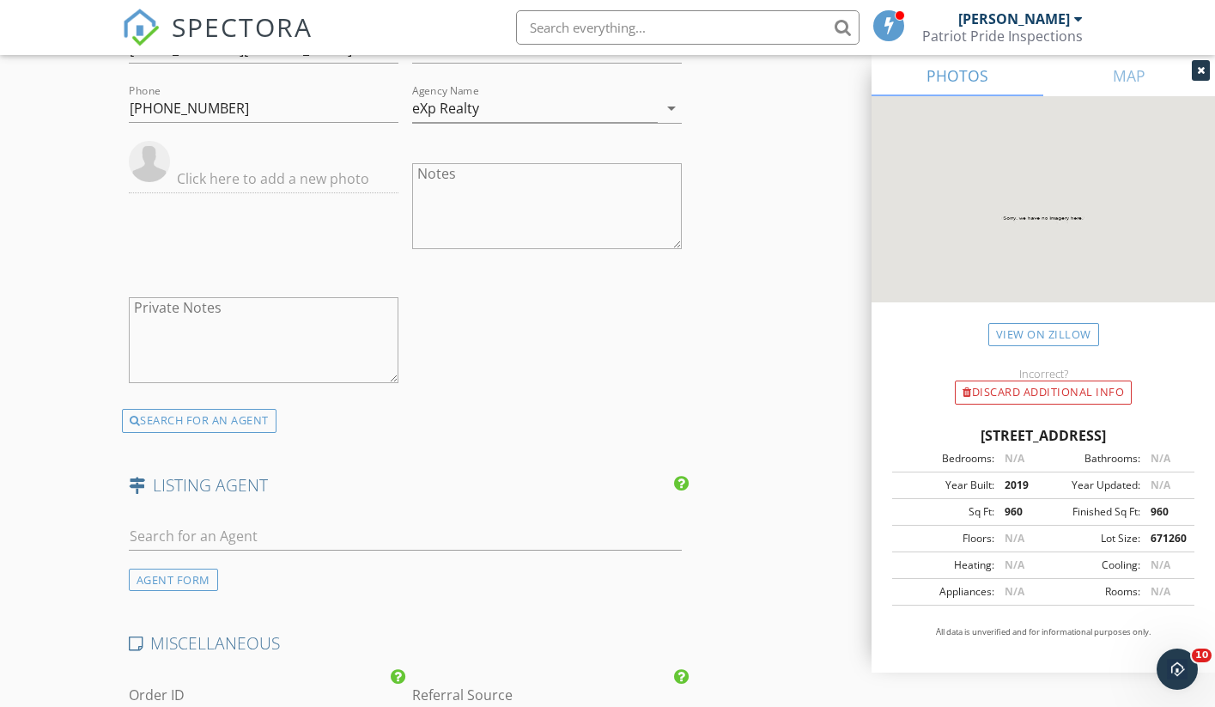
scroll to position [2664, 0]
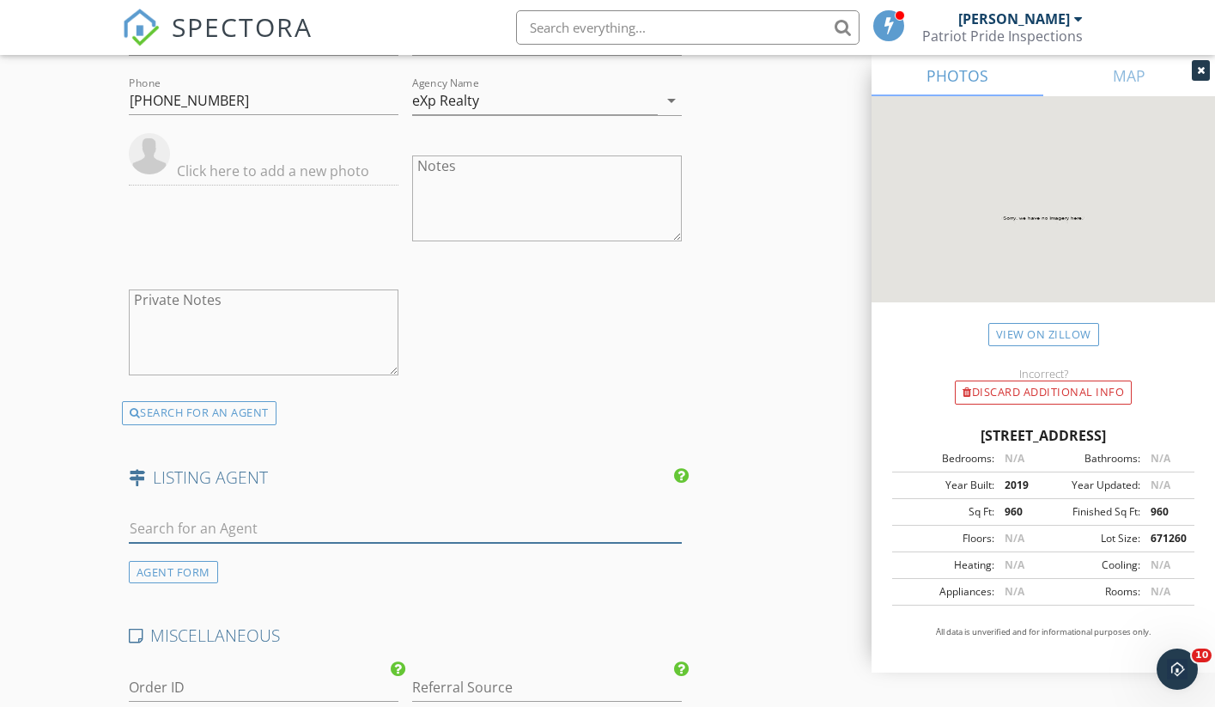
click at [238, 518] on input "text" at bounding box center [405, 528] width 553 height 28
type input "Kac"
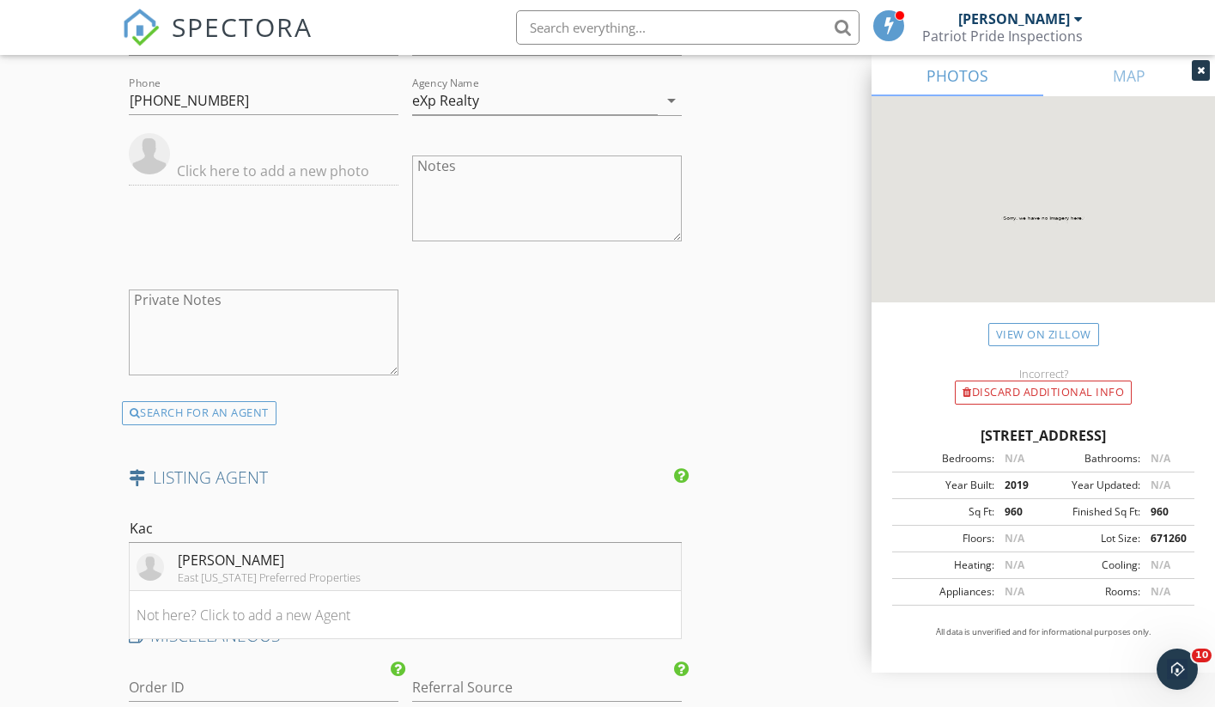
click at [256, 570] on div "East [US_STATE] Preferred Properties" at bounding box center [269, 577] width 183 height 14
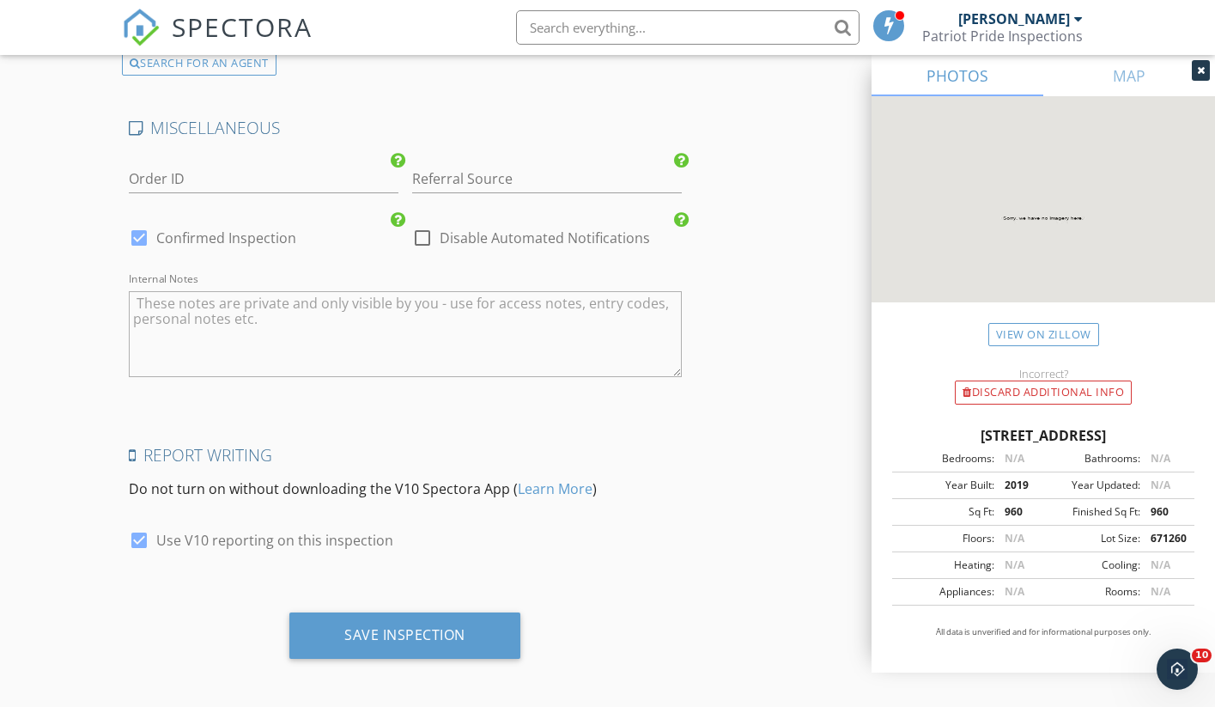
scroll to position [3562, 0]
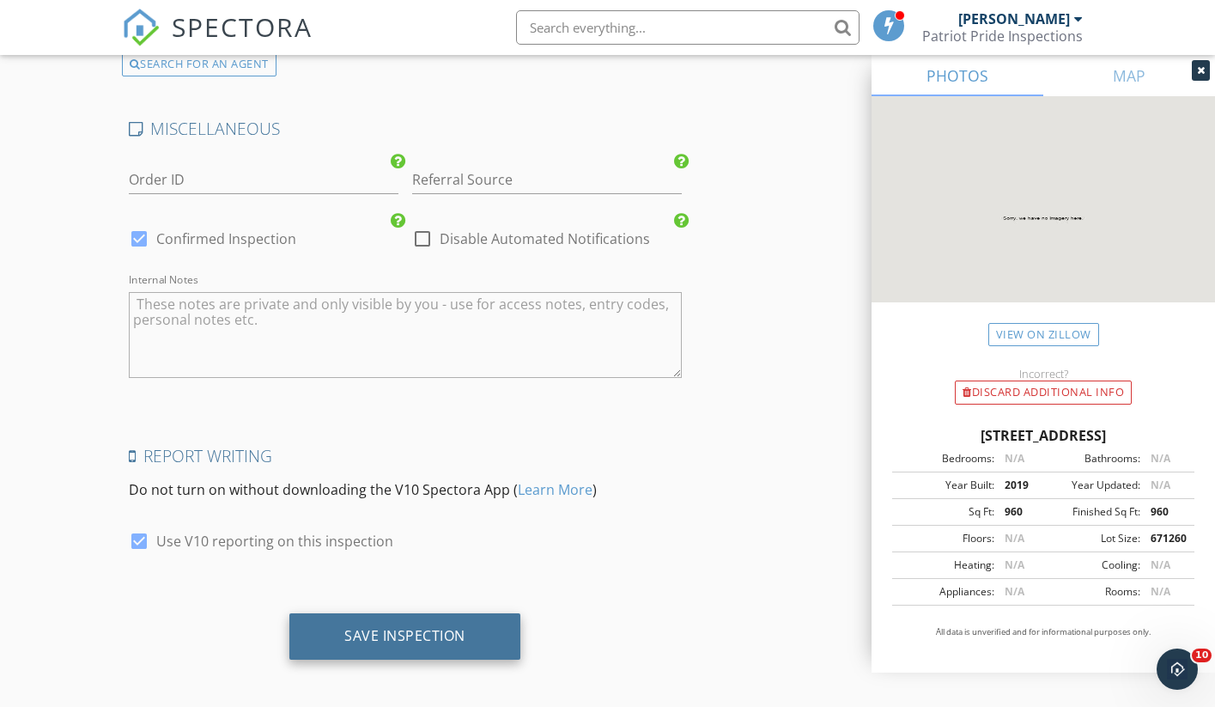
click at [399, 629] on div "Save Inspection" at bounding box center [404, 635] width 121 height 17
